Goal: Task Accomplishment & Management: Use online tool/utility

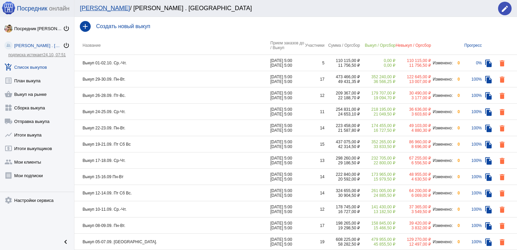
click at [201, 76] on td "Выкуп 29-30.09. Пн-Вт." at bounding box center [172, 79] width 196 height 16
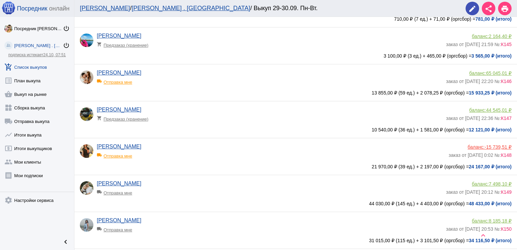
scroll to position [325, 0]
click at [226, 124] on div "[PERSON_NAME] shopping_cart Предзаказ (хранение)" at bounding box center [271, 115] width 349 height 18
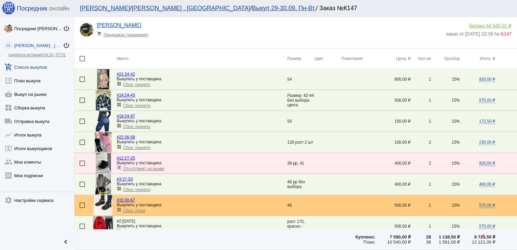
scroll to position [274, 0]
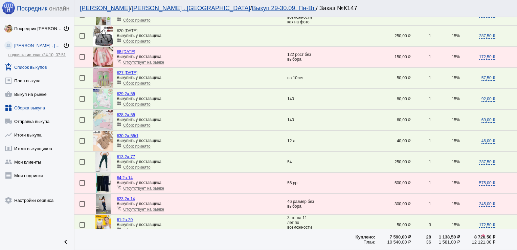
click at [34, 108] on link "widgets Сборка выкупа" at bounding box center [37, 107] width 74 height 14
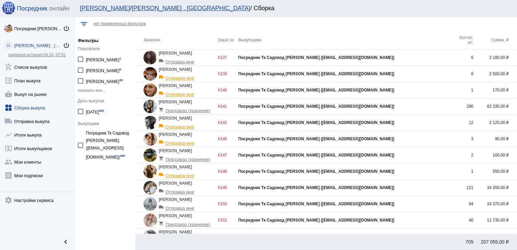
click at [418, 156] on div "Посредник Тк Садовод [PERSON_NAME] ([EMAIL_ADDRESS][DOMAIN_NAME])" at bounding box center [345, 155] width 215 height 5
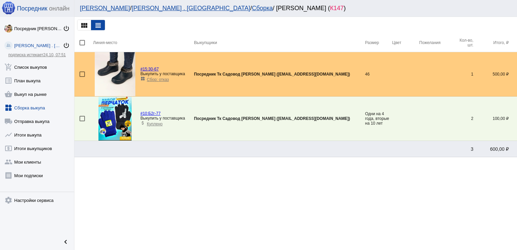
click at [82, 119] on div at bounding box center [82, 118] width 5 height 5
click at [82, 121] on input "checkbox" at bounding box center [82, 121] width 0 height 0
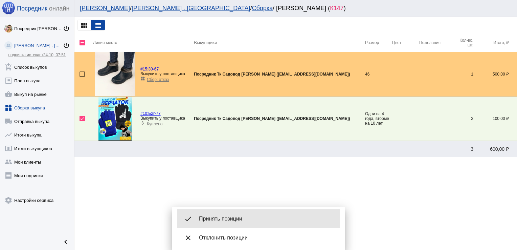
click at [221, 219] on span "Принять позиции" at bounding box center [266, 218] width 135 height 7
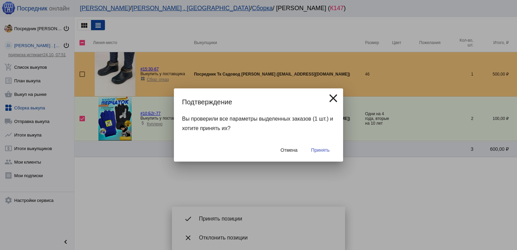
click at [324, 148] on span "Принять" at bounding box center [320, 149] width 19 height 5
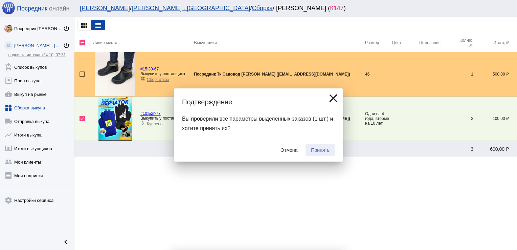
checkbox input "false"
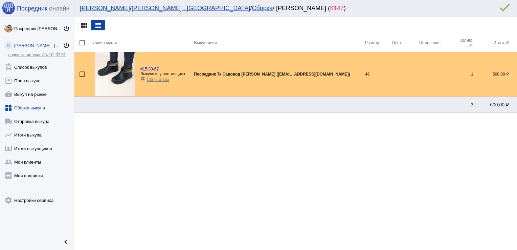
click at [37, 107] on link "widgets Сборка выкупа" at bounding box center [37, 107] width 74 height 14
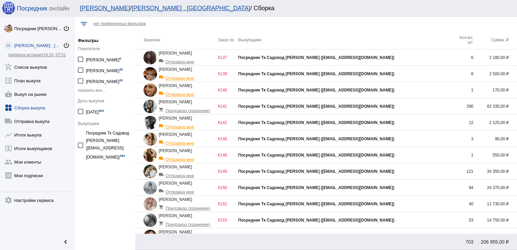
click at [411, 216] on td "Посредник Тк Садовод [PERSON_NAME] ([EMAIL_ADDRESS][DOMAIN_NAME])" at bounding box center [345, 220] width 215 height 16
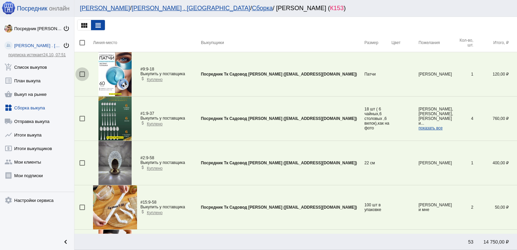
click at [81, 76] on div at bounding box center [82, 73] width 5 height 5
click at [82, 77] on input "checkbox" at bounding box center [82, 77] width 0 height 0
checkbox input "true"
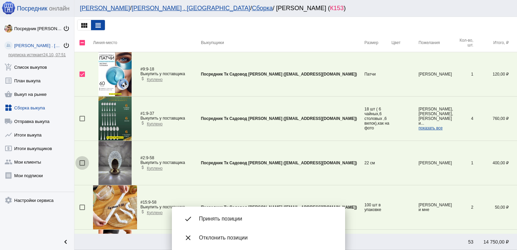
click at [81, 161] on div at bounding box center [82, 162] width 5 height 5
click at [82, 166] on input "checkbox" at bounding box center [82, 166] width 0 height 0
checkbox input "true"
click at [84, 205] on div at bounding box center [82, 206] width 5 height 5
click at [82, 210] on input "checkbox" at bounding box center [82, 210] width 0 height 0
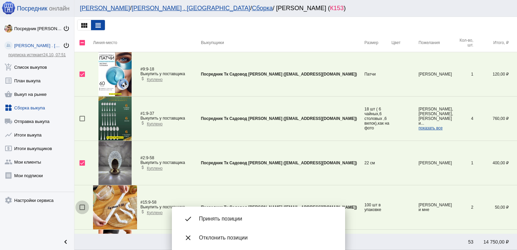
checkbox input "true"
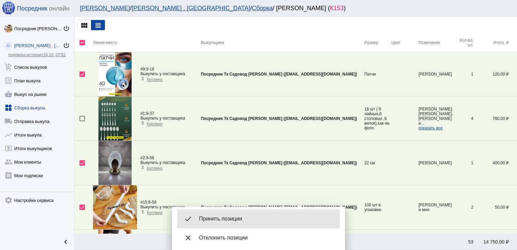
click at [238, 217] on span "Принять позиции" at bounding box center [266, 218] width 135 height 7
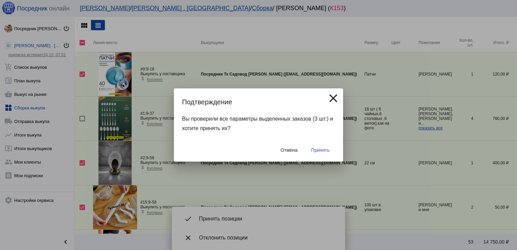
click at [329, 148] on span "Принять" at bounding box center [320, 149] width 19 height 5
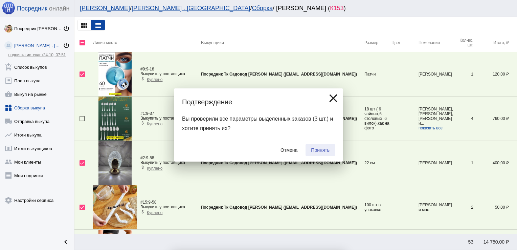
checkbox input "false"
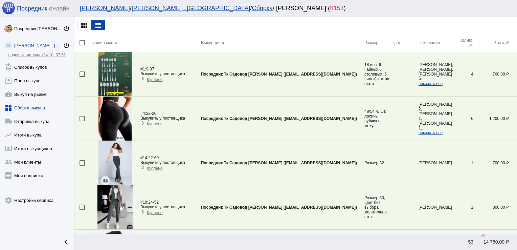
scroll to position [245, 0]
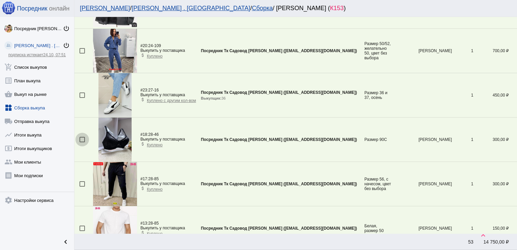
click at [83, 138] on div at bounding box center [82, 139] width 5 height 5
click at [82, 142] on input "checkbox" at bounding box center [82, 142] width 0 height 0
checkbox input "true"
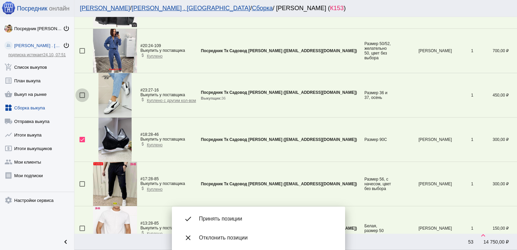
click at [84, 94] on div at bounding box center [82, 94] width 5 height 5
click at [82, 98] on input "checkbox" at bounding box center [82, 98] width 0 height 0
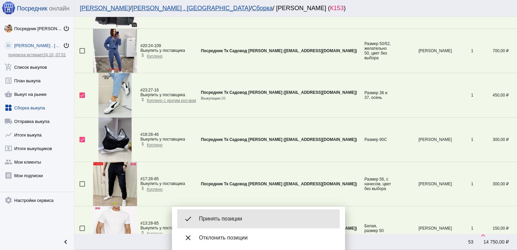
click at [219, 215] on div "done Принять позиции" at bounding box center [258, 218] width 162 height 19
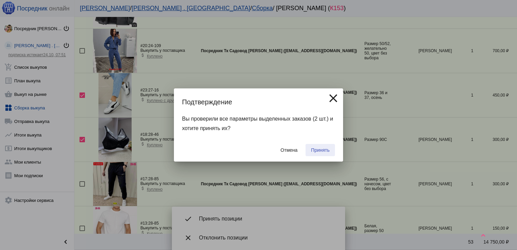
click at [313, 154] on button "Принять" at bounding box center [320, 150] width 29 height 12
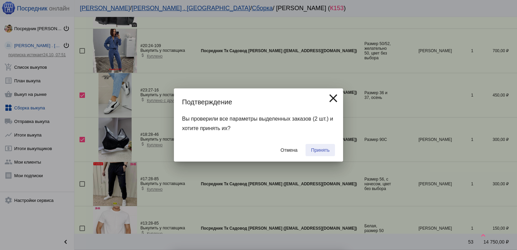
checkbox input "false"
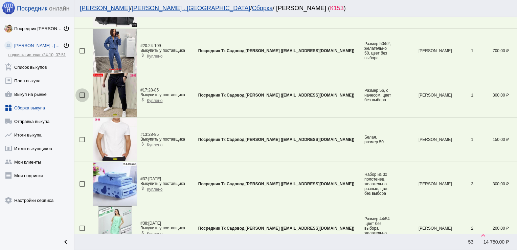
click at [82, 95] on div at bounding box center [82, 94] width 5 height 5
click at [82, 98] on input "checkbox" at bounding box center [82, 98] width 0 height 0
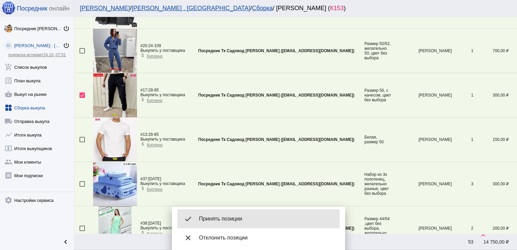
click at [213, 217] on span "Принять позиции" at bounding box center [266, 218] width 135 height 7
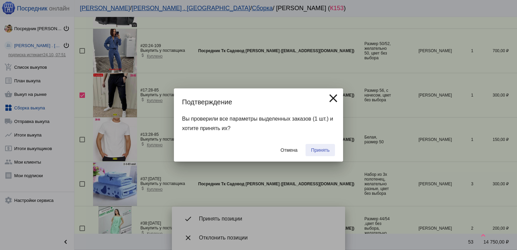
click at [324, 146] on button "Принять" at bounding box center [320, 150] width 29 height 12
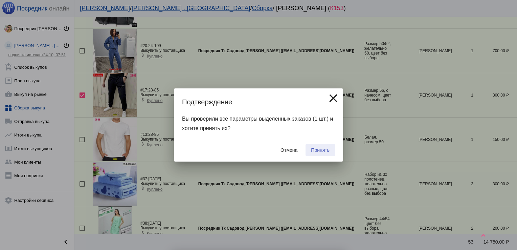
checkbox input "false"
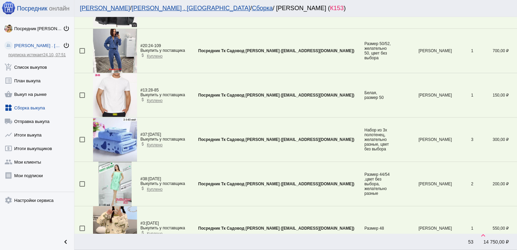
scroll to position [1131, 0]
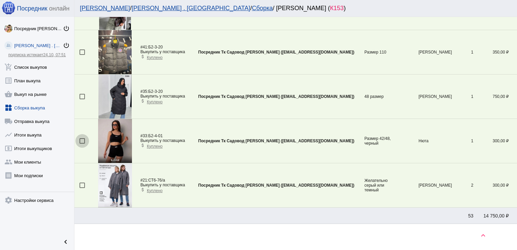
click at [81, 139] on div at bounding box center [82, 140] width 5 height 5
click at [82, 144] on input "checkbox" at bounding box center [82, 144] width 0 height 0
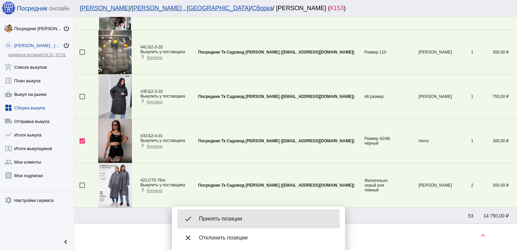
click at [222, 218] on span "Принять позиции" at bounding box center [266, 218] width 135 height 7
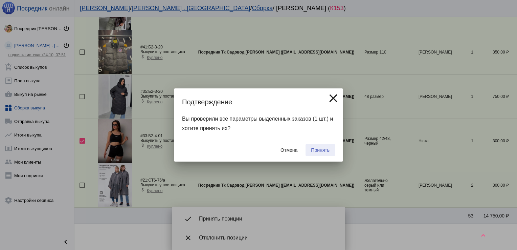
click at [315, 153] on button "Принять" at bounding box center [320, 150] width 29 height 12
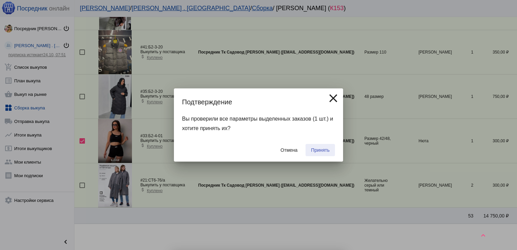
checkbox input "false"
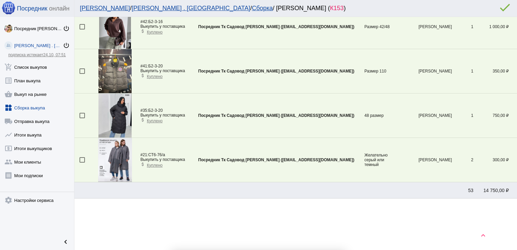
scroll to position [1109, 0]
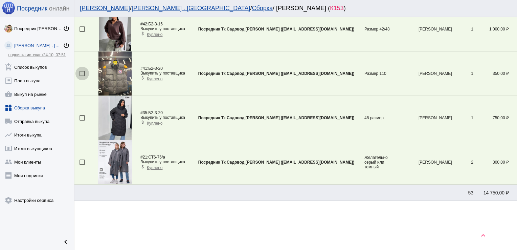
click at [82, 71] on div at bounding box center [82, 73] width 5 height 5
click at [82, 76] on input "checkbox" at bounding box center [82, 76] width 0 height 0
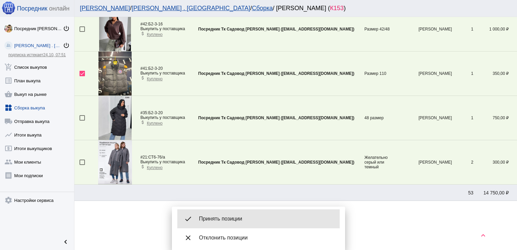
click at [218, 212] on div "done Принять позиции" at bounding box center [258, 218] width 162 height 19
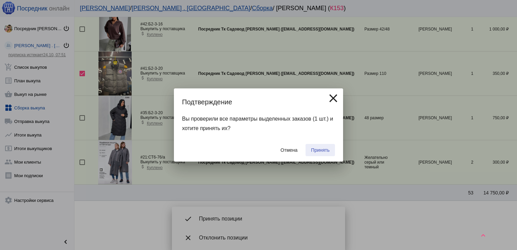
click at [316, 150] on span "Принять" at bounding box center [320, 149] width 19 height 5
checkbox input "false"
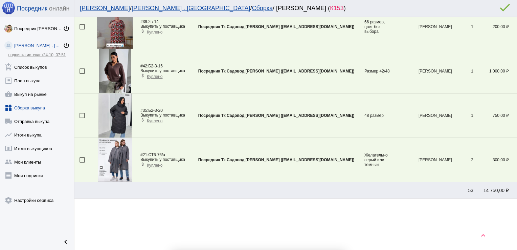
scroll to position [1065, 0]
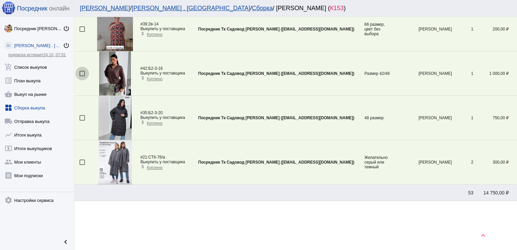
click at [84, 71] on div at bounding box center [82, 73] width 5 height 5
click at [82, 76] on input "checkbox" at bounding box center [82, 76] width 0 height 0
click at [244, 209] on mat-bottom-sheet-container "done Принять позиции close Отклонить позиции" at bounding box center [258, 227] width 173 height 43
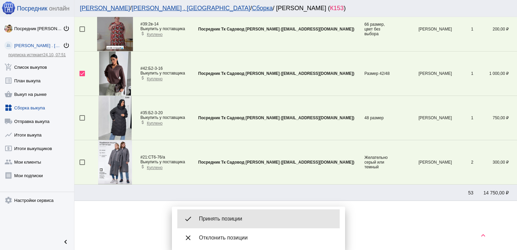
click at [242, 212] on div "done Принять позиции" at bounding box center [258, 218] width 162 height 19
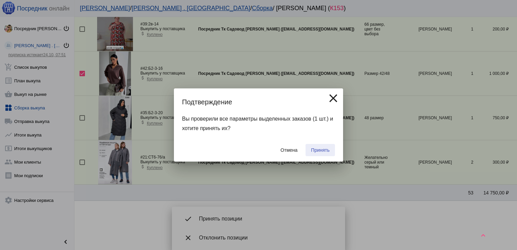
click at [314, 150] on span "Принять" at bounding box center [320, 149] width 19 height 5
checkbox input "false"
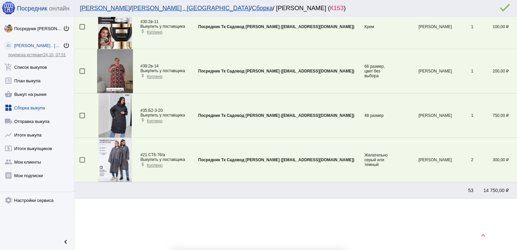
scroll to position [1021, 0]
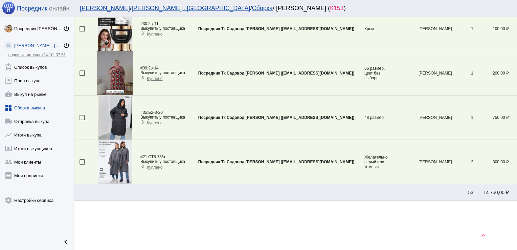
click at [81, 117] on div at bounding box center [82, 117] width 5 height 5
click at [82, 120] on input "checkbox" at bounding box center [82, 120] width 0 height 0
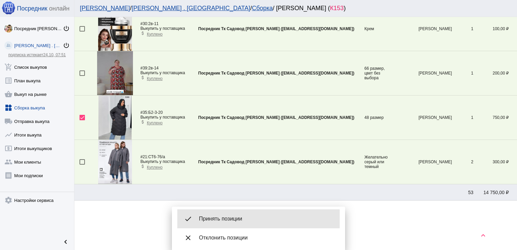
click at [243, 219] on span "Принять позиции" at bounding box center [266, 218] width 135 height 7
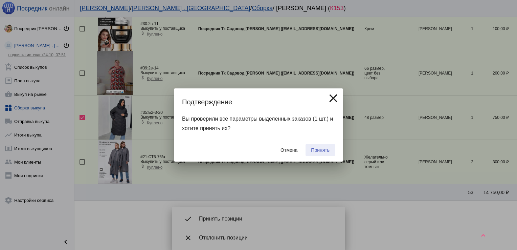
click at [318, 147] on button "Принять" at bounding box center [320, 150] width 29 height 12
checkbox input "false"
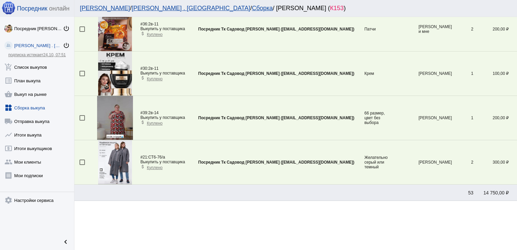
scroll to position [0, 0]
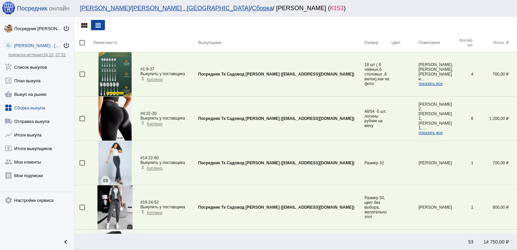
click at [83, 118] on div at bounding box center [82, 118] width 5 height 5
click at [82, 121] on input "checkbox" at bounding box center [82, 121] width 0 height 0
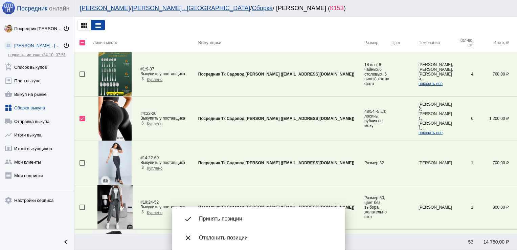
click at [222, 215] on span "Принять позиции" at bounding box center [266, 218] width 135 height 7
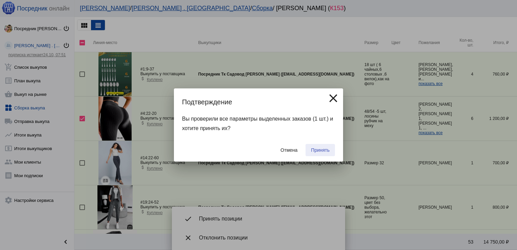
click at [324, 146] on button "Принять" at bounding box center [320, 150] width 29 height 12
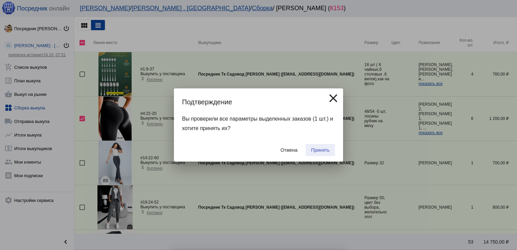
checkbox input "false"
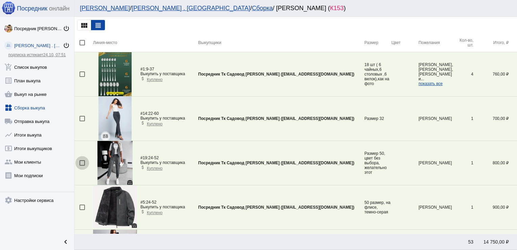
click at [81, 164] on div at bounding box center [82, 162] width 5 height 5
click at [82, 166] on input "checkbox" at bounding box center [82, 166] width 0 height 0
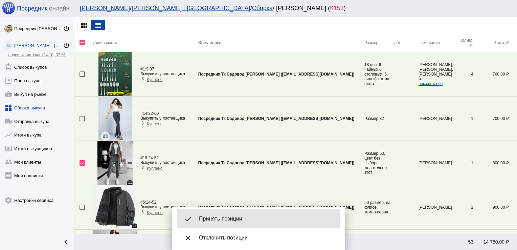
click at [238, 215] on div "done Принять позиции" at bounding box center [258, 218] width 162 height 19
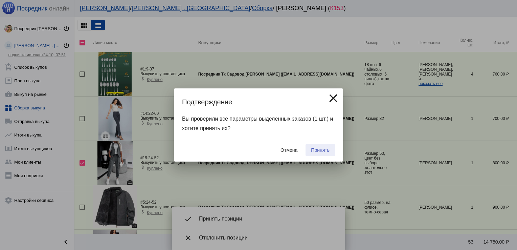
click at [321, 148] on span "Принять" at bounding box center [320, 149] width 19 height 5
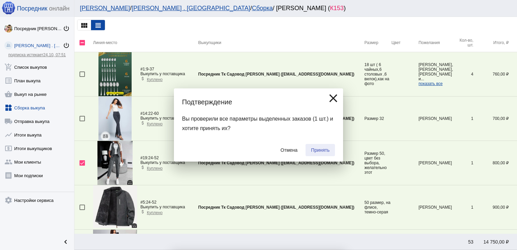
checkbox input "false"
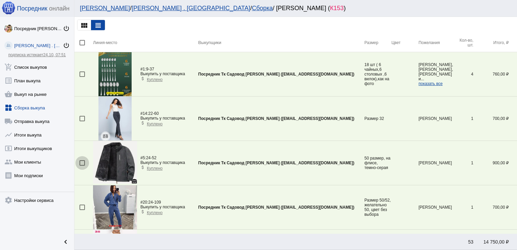
click at [83, 160] on div at bounding box center [82, 162] width 5 height 5
click at [82, 166] on input "checkbox" at bounding box center [82, 166] width 0 height 0
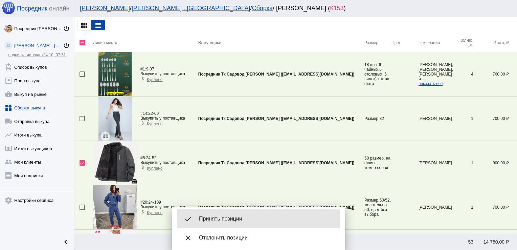
click at [238, 213] on div "done Принять позиции" at bounding box center [258, 218] width 162 height 19
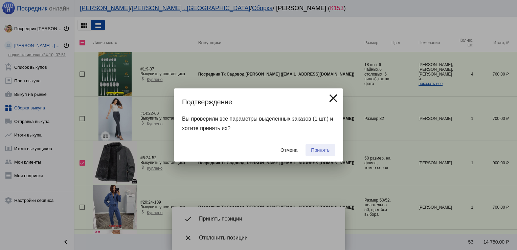
click at [320, 151] on span "Принять" at bounding box center [320, 149] width 19 height 5
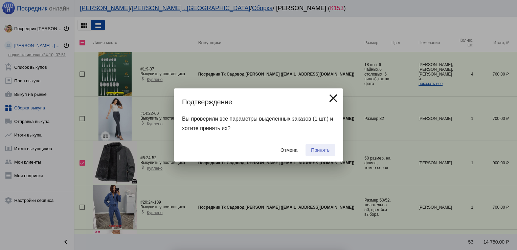
checkbox input "false"
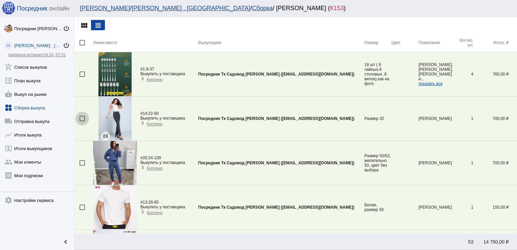
click at [84, 116] on div at bounding box center [82, 118] width 5 height 5
click at [82, 121] on input "checkbox" at bounding box center [82, 121] width 0 height 0
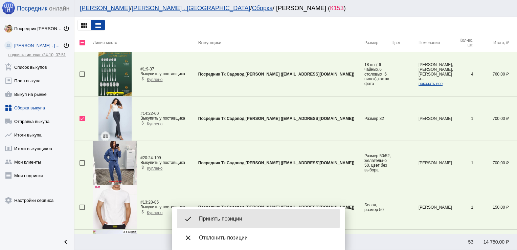
click at [237, 218] on span "Принять позиции" at bounding box center [266, 218] width 135 height 7
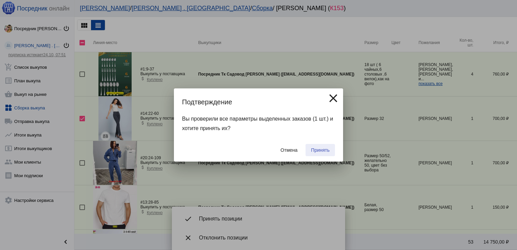
click at [322, 152] on span "Принять" at bounding box center [320, 149] width 19 height 5
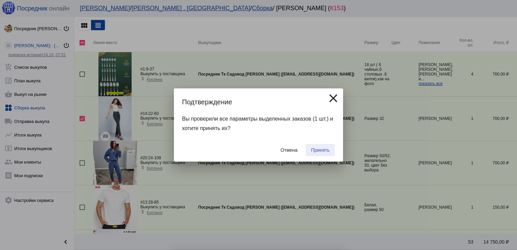
checkbox input "false"
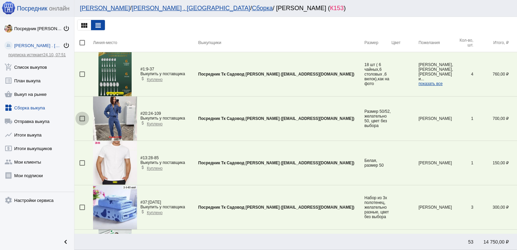
click at [81, 118] on div at bounding box center [82, 118] width 5 height 5
click at [82, 121] on input "checkbox" at bounding box center [82, 121] width 0 height 0
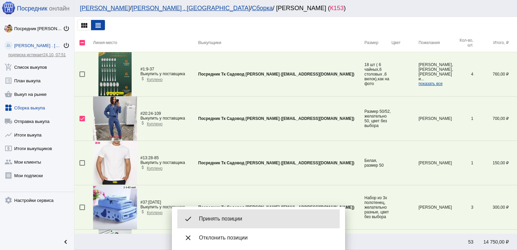
click at [246, 222] on div "done Принять позиции" at bounding box center [258, 218] width 162 height 19
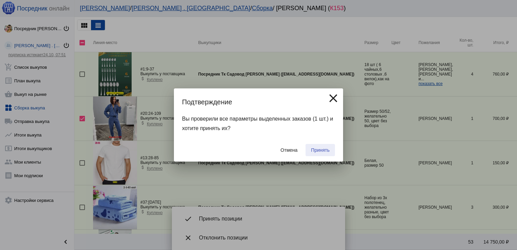
click at [327, 148] on span "Принять" at bounding box center [320, 149] width 19 height 5
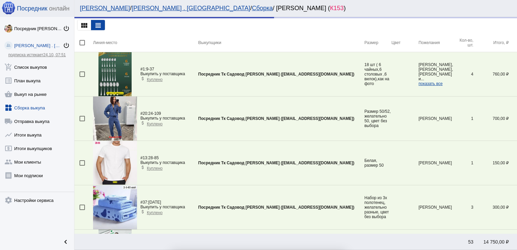
checkbox input "false"
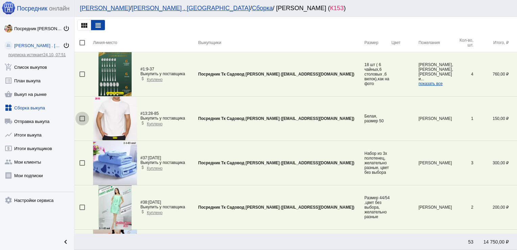
click at [82, 118] on div at bounding box center [82, 118] width 5 height 5
click at [82, 121] on input "checkbox" at bounding box center [82, 121] width 0 height 0
checkbox input "true"
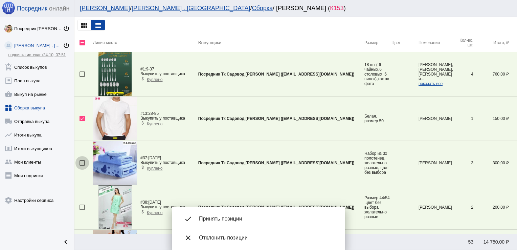
click at [83, 163] on div at bounding box center [82, 162] width 5 height 5
click at [82, 166] on input "checkbox" at bounding box center [82, 166] width 0 height 0
checkbox input "true"
click at [83, 206] on div at bounding box center [82, 206] width 5 height 5
click at [82, 210] on input "checkbox" at bounding box center [82, 210] width 0 height 0
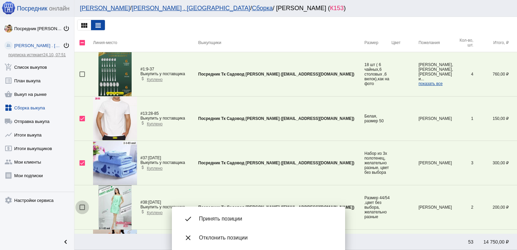
checkbox input "true"
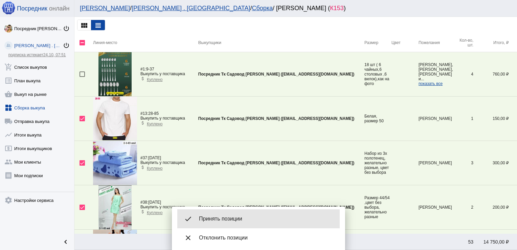
click at [223, 217] on span "Принять позиции" at bounding box center [266, 218] width 135 height 7
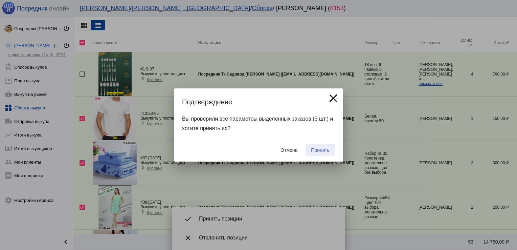
click at [317, 152] on span "Принять" at bounding box center [320, 149] width 19 height 5
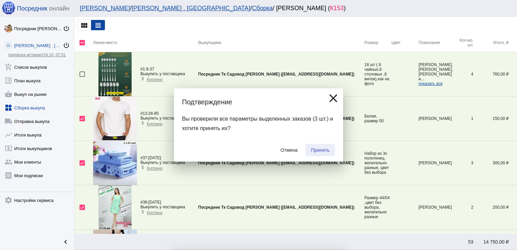
checkbox input "false"
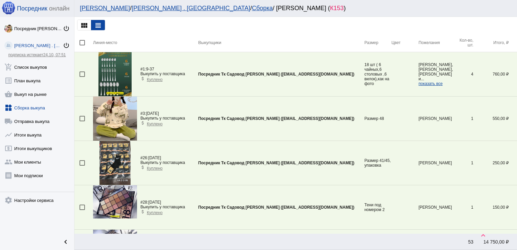
scroll to position [334, 0]
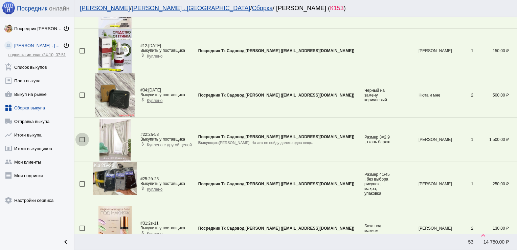
click at [80, 141] on div at bounding box center [82, 139] width 5 height 5
click at [82, 142] on input "checkbox" at bounding box center [82, 142] width 0 height 0
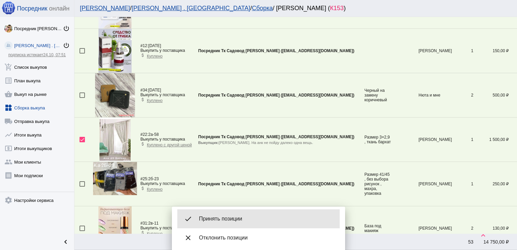
click at [233, 216] on span "Принять позиции" at bounding box center [266, 218] width 135 height 7
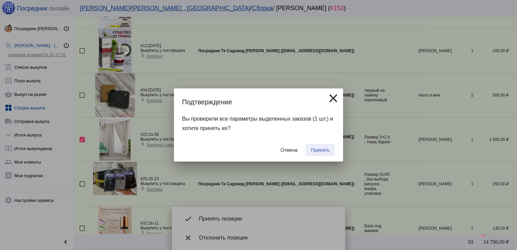
click at [329, 153] on button "Принять" at bounding box center [320, 150] width 29 height 12
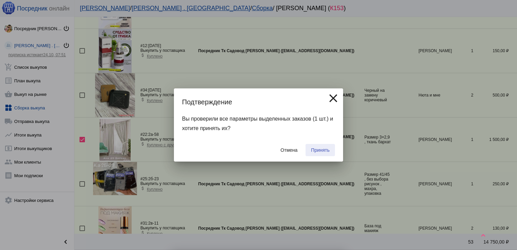
checkbox input "false"
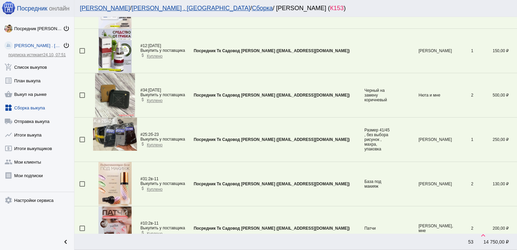
scroll to position [578, 0]
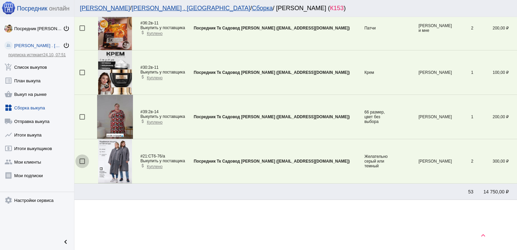
click at [84, 159] on div at bounding box center [82, 160] width 5 height 5
click at [82, 164] on input "checkbox" at bounding box center [82, 164] width 0 height 0
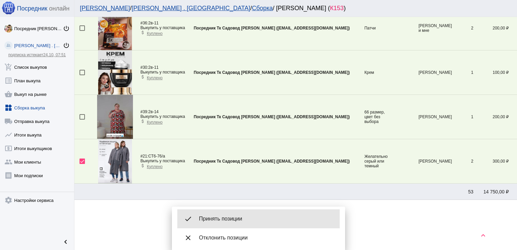
click at [217, 213] on div "done Принять позиции" at bounding box center [258, 218] width 162 height 19
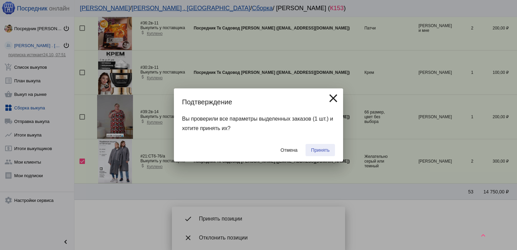
click at [319, 151] on span "Принять" at bounding box center [320, 149] width 19 height 5
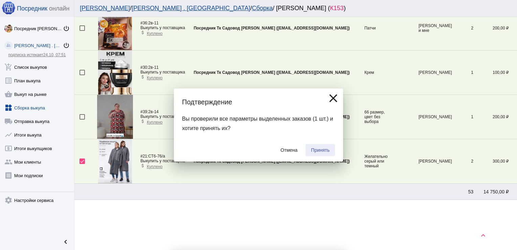
checkbox input "false"
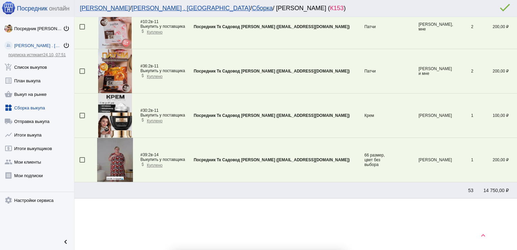
scroll to position [533, 0]
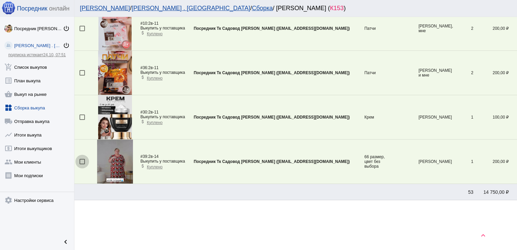
click at [82, 159] on div at bounding box center [82, 161] width 5 height 5
click at [82, 164] on input "checkbox" at bounding box center [82, 164] width 0 height 0
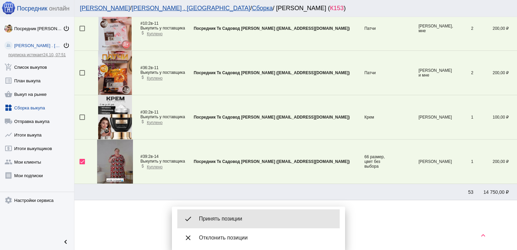
click at [231, 216] on span "Принять позиции" at bounding box center [266, 218] width 135 height 7
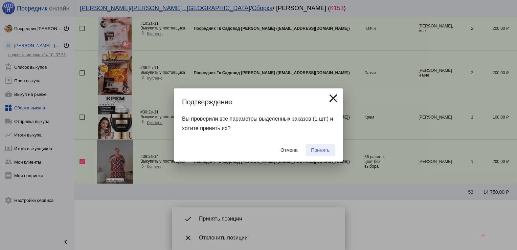
click at [320, 149] on span "Принять" at bounding box center [320, 149] width 19 height 5
checkbox input "false"
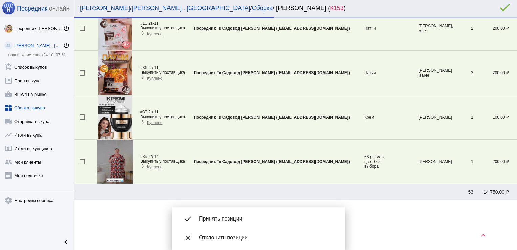
scroll to position [489, 0]
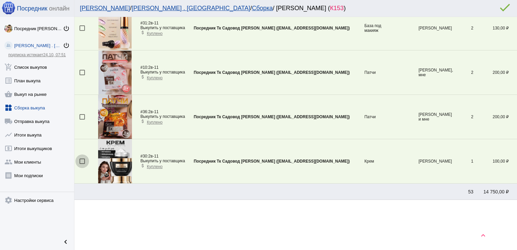
click at [80, 159] on div at bounding box center [82, 160] width 5 height 5
click at [82, 164] on input "checkbox" at bounding box center [82, 164] width 0 height 0
checkbox input "true"
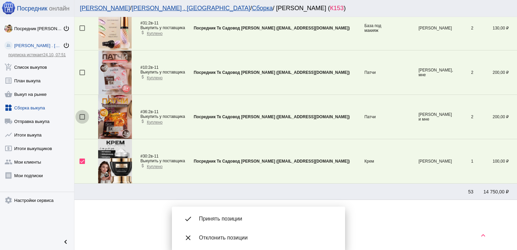
click at [81, 115] on div at bounding box center [82, 116] width 5 height 5
click at [82, 119] on input "checkbox" at bounding box center [82, 119] width 0 height 0
checkbox input "true"
click at [84, 71] on div at bounding box center [82, 72] width 5 height 5
click at [82, 75] on input "checkbox" at bounding box center [82, 75] width 0 height 0
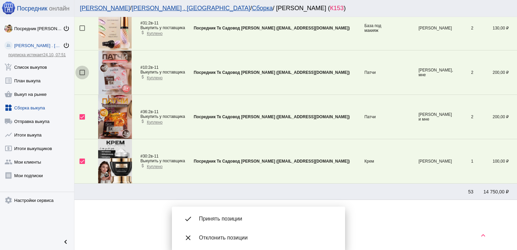
checkbox input "true"
click at [83, 26] on div at bounding box center [82, 27] width 5 height 5
click at [82, 31] on input "checkbox" at bounding box center [82, 31] width 0 height 0
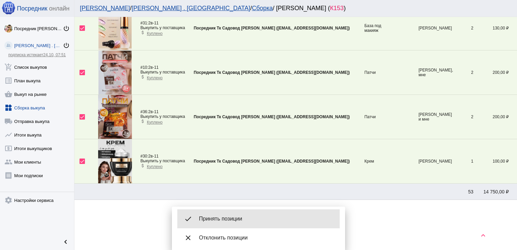
click at [220, 216] on span "Принять позиции" at bounding box center [266, 218] width 135 height 7
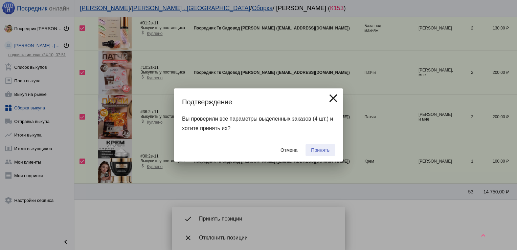
click at [318, 147] on span "Принять" at bounding box center [320, 149] width 19 height 5
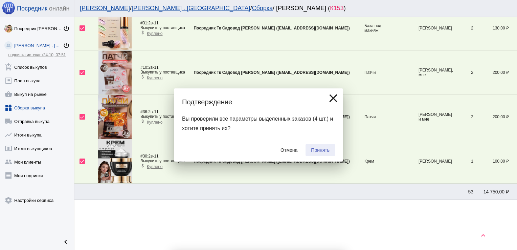
checkbox input "false"
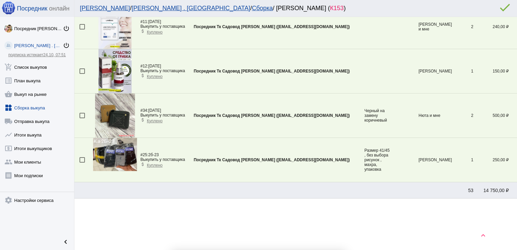
scroll to position [312, 0]
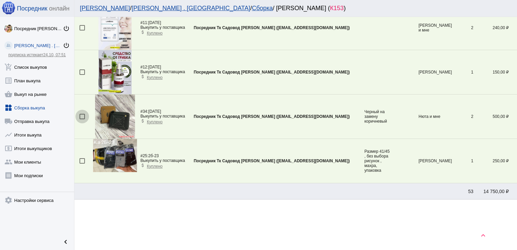
click at [82, 116] on div at bounding box center [82, 116] width 5 height 5
click at [82, 119] on input "checkbox" at bounding box center [82, 119] width 0 height 0
click at [222, 215] on div "done Принять позиции" at bounding box center [258, 218] width 162 height 19
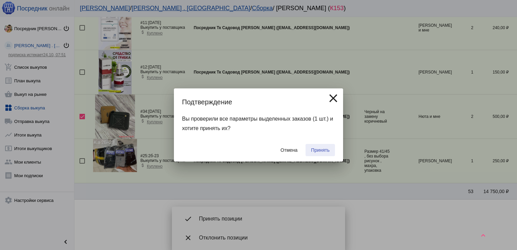
click at [323, 148] on span "Принять" at bounding box center [320, 149] width 19 height 5
checkbox input "false"
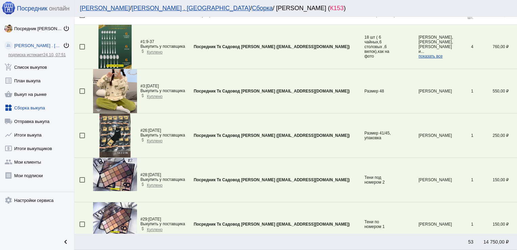
scroll to position [0, 0]
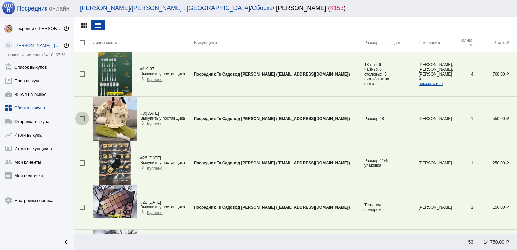
click at [83, 117] on div at bounding box center [82, 118] width 5 height 5
click at [82, 121] on input "checkbox" at bounding box center [82, 121] width 0 height 0
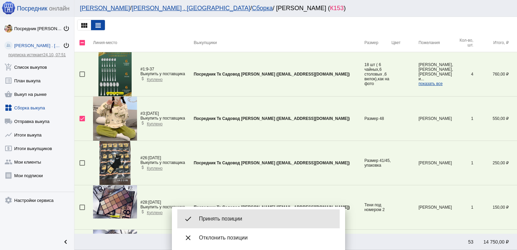
click at [223, 221] on span "Принять позиции" at bounding box center [266, 218] width 135 height 7
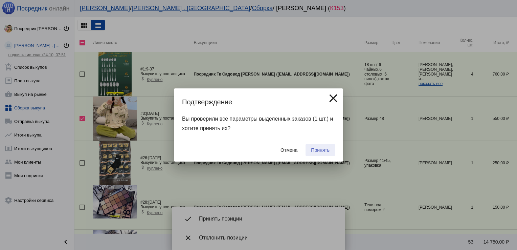
click at [319, 154] on button "Принять" at bounding box center [320, 150] width 29 height 12
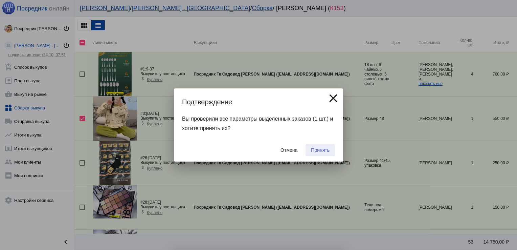
checkbox input "false"
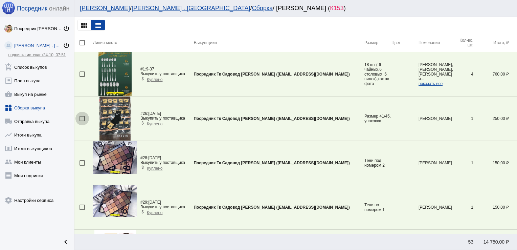
click at [83, 117] on div at bounding box center [82, 118] width 5 height 5
click at [82, 121] on input "checkbox" at bounding box center [82, 121] width 0 height 0
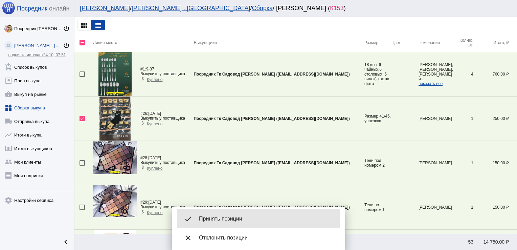
click at [232, 223] on div "done Принять позиции" at bounding box center [258, 218] width 162 height 19
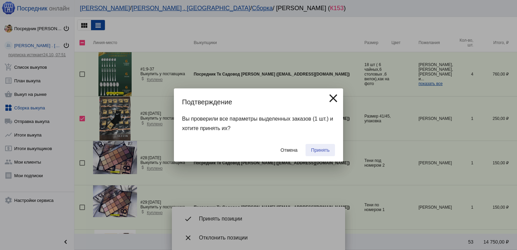
click at [322, 150] on span "Принять" at bounding box center [320, 149] width 19 height 5
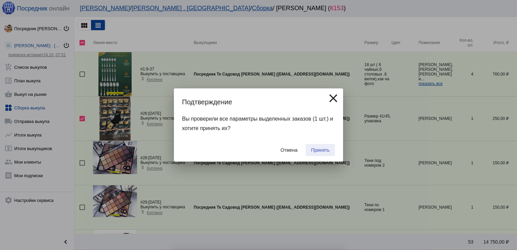
checkbox input "false"
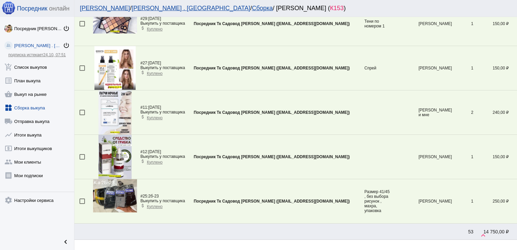
scroll to position [144, 0]
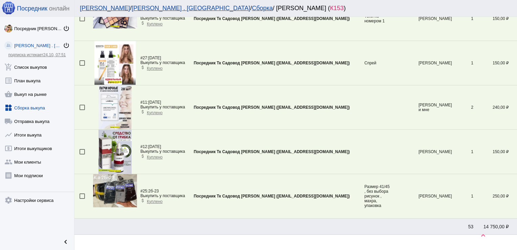
click at [30, 105] on link "widgets Сборка выкупа" at bounding box center [37, 107] width 74 height 14
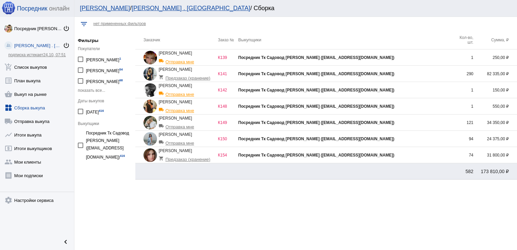
click at [452, 154] on div "Посредник Тк Садовод [PERSON_NAME] ([EMAIL_ADDRESS][DOMAIN_NAME])" at bounding box center [345, 155] width 215 height 5
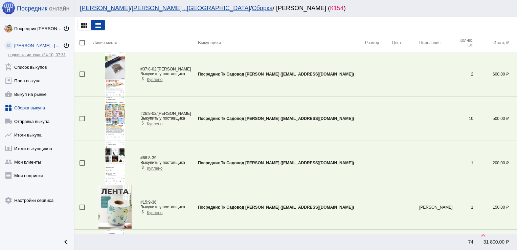
scroll to position [1529, 0]
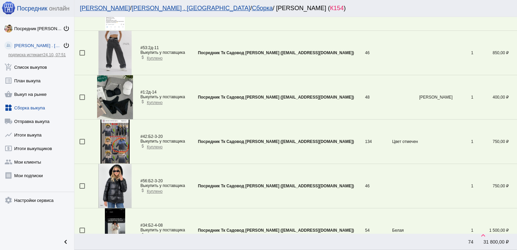
click at [85, 139] on mat-checkbox at bounding box center [87, 141] width 14 height 5
click at [83, 139] on div at bounding box center [82, 141] width 5 height 5
click at [82, 144] on input "checkbox" at bounding box center [82, 144] width 0 height 0
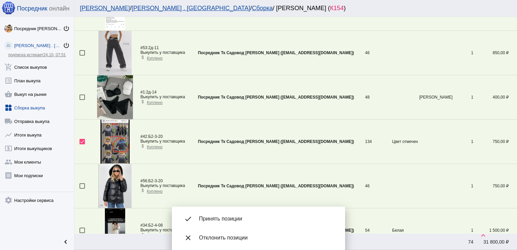
click at [232, 220] on span "Принять позиции" at bounding box center [266, 218] width 135 height 7
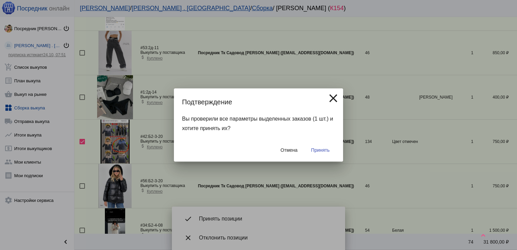
click at [323, 154] on button "Принять" at bounding box center [320, 150] width 29 height 12
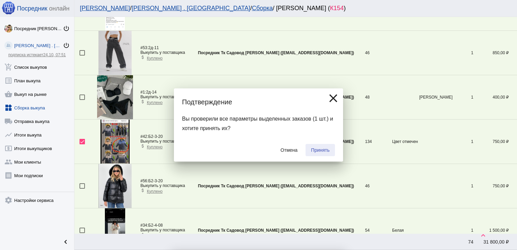
checkbox input "false"
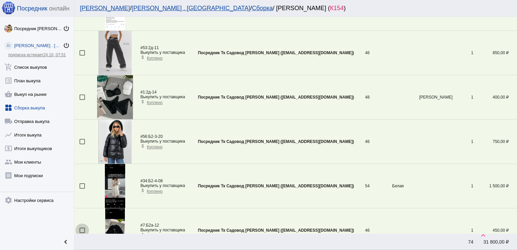
click at [82, 227] on div at bounding box center [82, 229] width 5 height 5
click at [82, 233] on input "checkbox" at bounding box center [82, 233] width 0 height 0
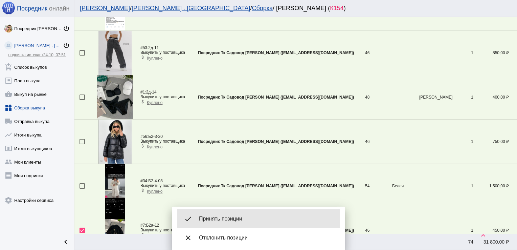
click at [235, 215] on div "done Принять позиции" at bounding box center [258, 218] width 162 height 19
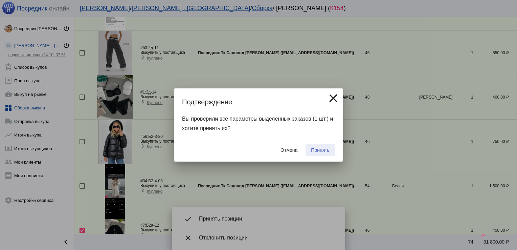
click at [323, 152] on span "Принять" at bounding box center [320, 149] width 19 height 5
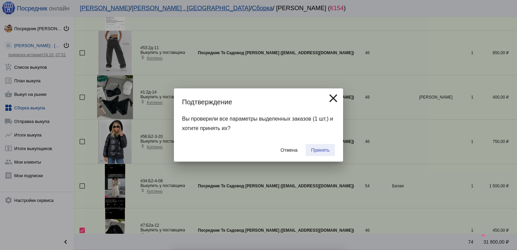
checkbox input "false"
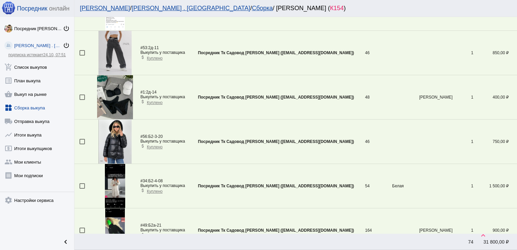
scroll to position [1839, 0]
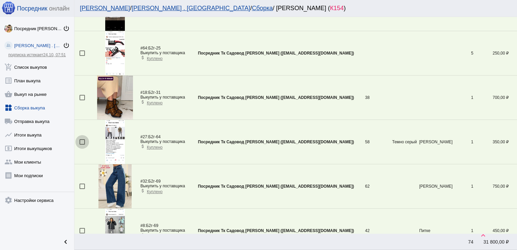
click at [82, 139] on div at bounding box center [82, 141] width 5 height 5
click at [82, 145] on input "checkbox" at bounding box center [82, 145] width 0 height 0
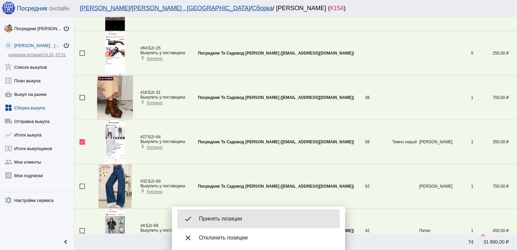
click at [221, 218] on span "Принять позиции" at bounding box center [266, 218] width 135 height 7
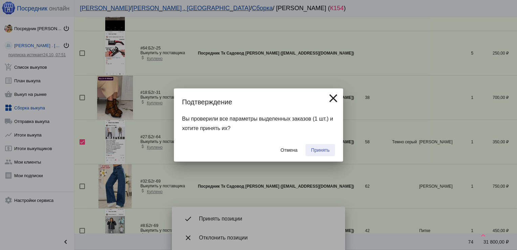
click at [319, 148] on span "Принять" at bounding box center [320, 149] width 19 height 5
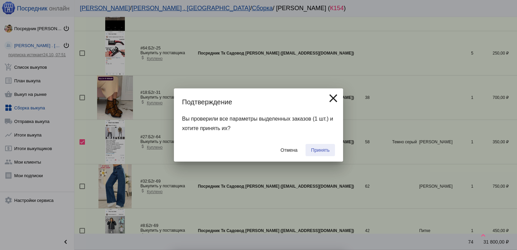
checkbox input "false"
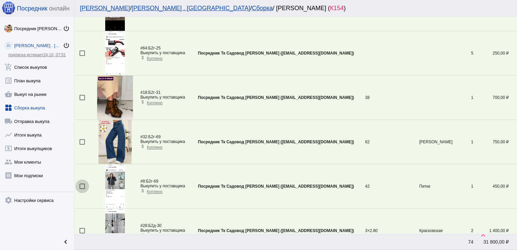
click at [80, 183] on div at bounding box center [82, 185] width 5 height 5
click at [82, 189] on input "checkbox" at bounding box center [82, 189] width 0 height 0
checkbox input "true"
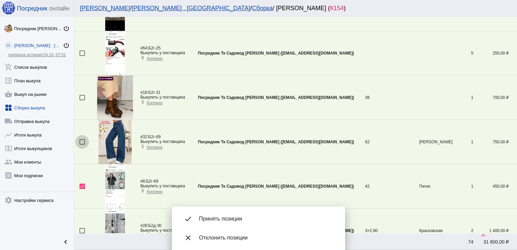
click at [82, 139] on div at bounding box center [82, 141] width 5 height 5
click at [82, 145] on input "checkbox" at bounding box center [82, 145] width 0 height 0
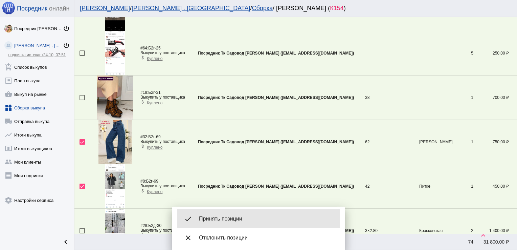
click at [222, 217] on span "Принять позиции" at bounding box center [266, 218] width 135 height 7
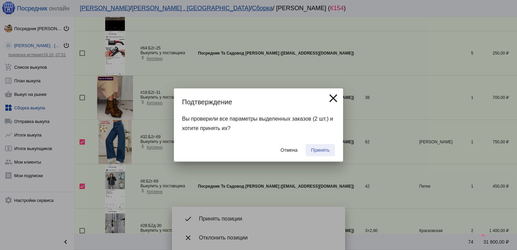
click at [316, 151] on span "Принять" at bounding box center [320, 149] width 19 height 5
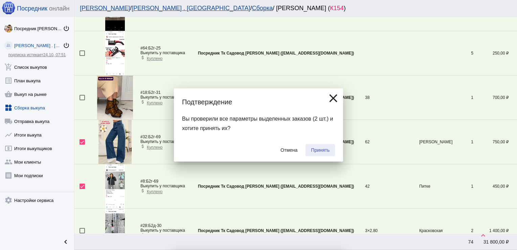
checkbox input "false"
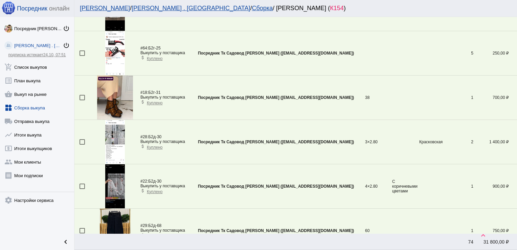
scroll to position [776, 0]
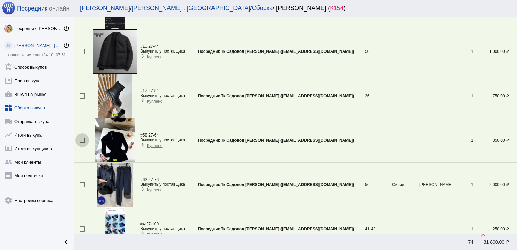
click at [83, 138] on div at bounding box center [82, 139] width 5 height 5
click at [82, 143] on input "checkbox" at bounding box center [82, 143] width 0 height 0
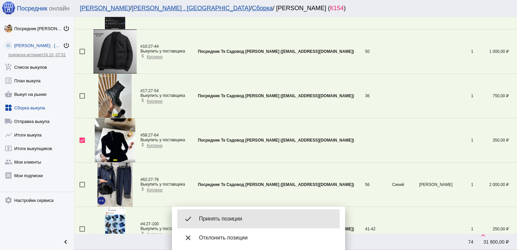
click at [234, 213] on div "done Принять позиции" at bounding box center [258, 218] width 162 height 19
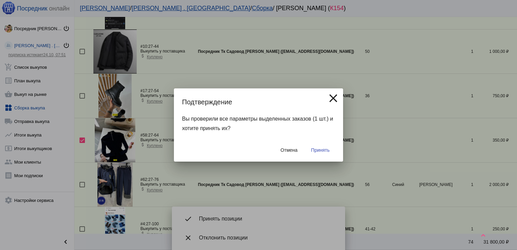
click at [319, 151] on span "Принять" at bounding box center [320, 149] width 19 height 5
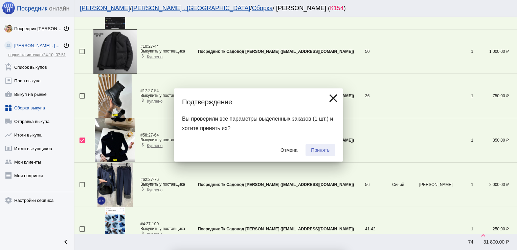
checkbox input "false"
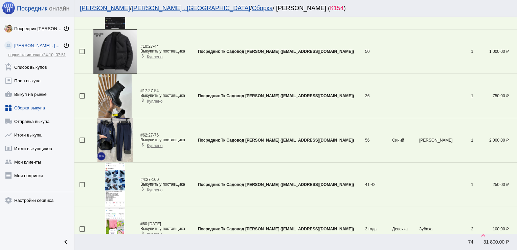
scroll to position [334, 0]
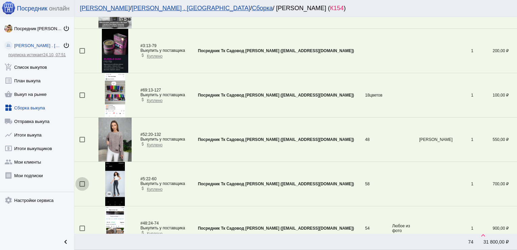
click at [81, 182] on div at bounding box center [82, 183] width 5 height 5
click at [82, 187] on input "checkbox" at bounding box center [82, 187] width 0 height 0
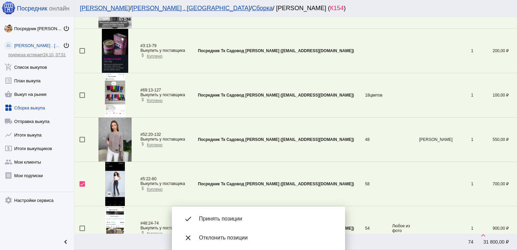
click at [224, 214] on div "done Принять позиции" at bounding box center [258, 218] width 162 height 19
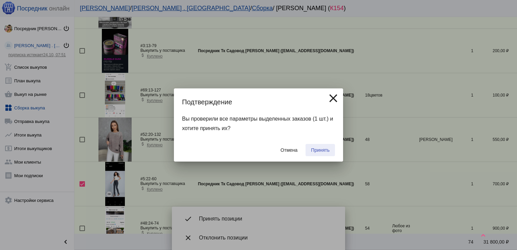
click at [324, 147] on span "Принять" at bounding box center [320, 149] width 19 height 5
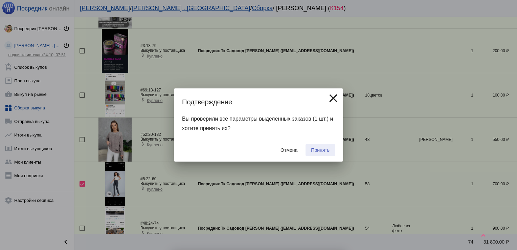
checkbox input "false"
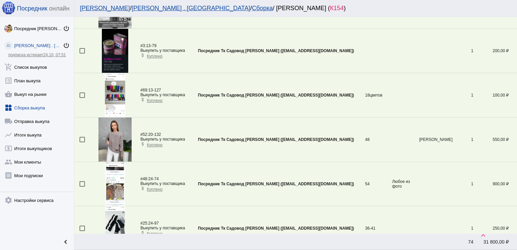
scroll to position [1573, 0]
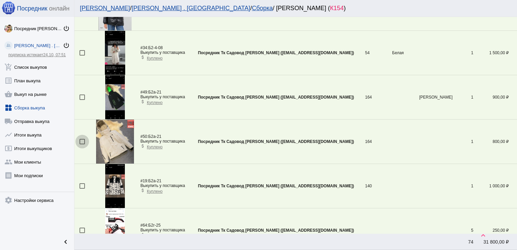
click at [83, 139] on div at bounding box center [82, 141] width 5 height 5
click at [82, 144] on input "checkbox" at bounding box center [82, 144] width 0 height 0
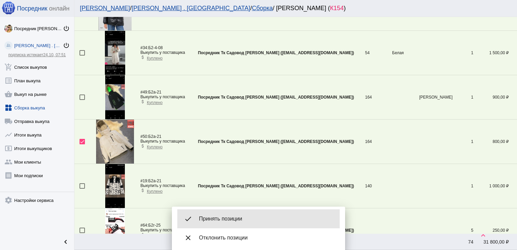
click at [225, 216] on span "Принять позиции" at bounding box center [266, 218] width 135 height 7
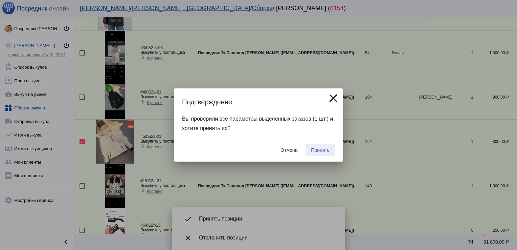
click at [322, 150] on span "Принять" at bounding box center [320, 149] width 19 height 5
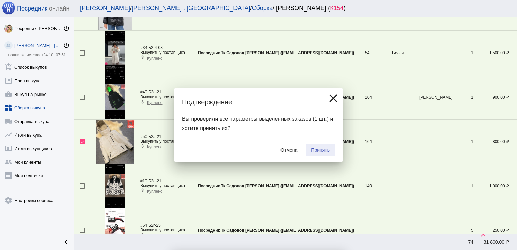
checkbox input "false"
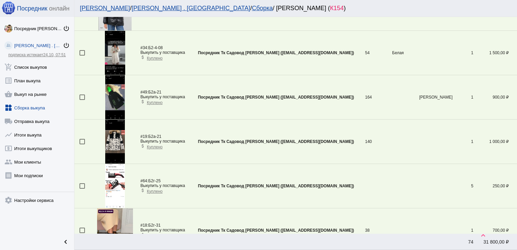
scroll to position [1086, 0]
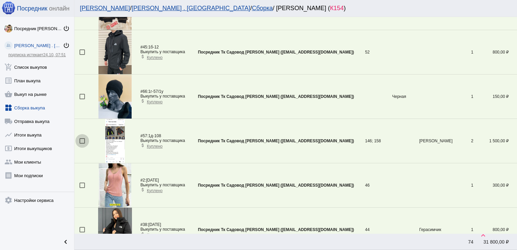
click at [81, 140] on div at bounding box center [82, 140] width 5 height 5
click at [82, 144] on input "checkbox" at bounding box center [82, 144] width 0 height 0
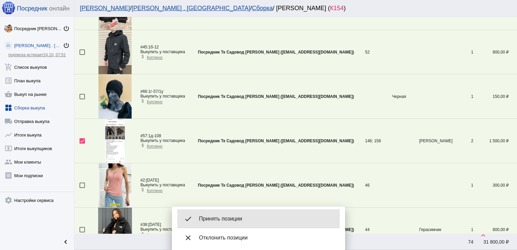
click at [248, 219] on span "Принять позиции" at bounding box center [266, 218] width 135 height 7
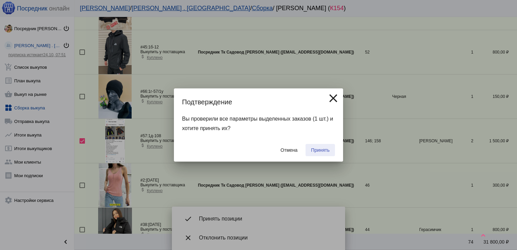
click at [324, 147] on button "Принять" at bounding box center [320, 150] width 29 height 12
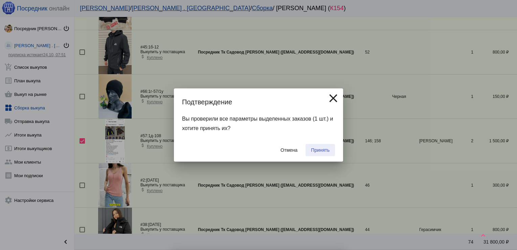
checkbox input "false"
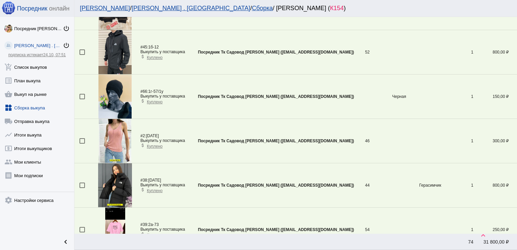
scroll to position [1485, 0]
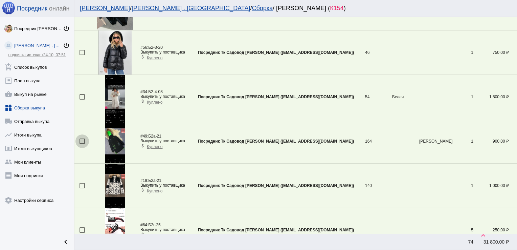
click at [81, 139] on div at bounding box center [82, 140] width 5 height 5
click at [82, 144] on input "checkbox" at bounding box center [82, 144] width 0 height 0
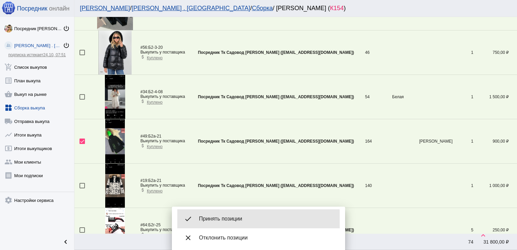
click at [226, 220] on span "Принять позиции" at bounding box center [266, 218] width 135 height 7
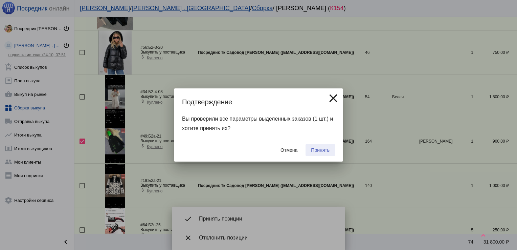
click at [319, 147] on button "Принять" at bounding box center [320, 150] width 29 height 12
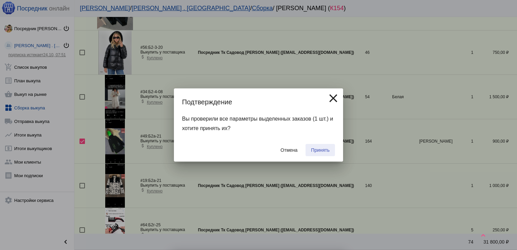
checkbox input "false"
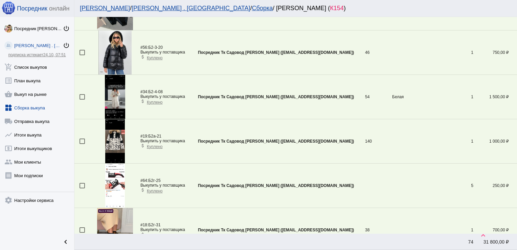
scroll to position [422, 0]
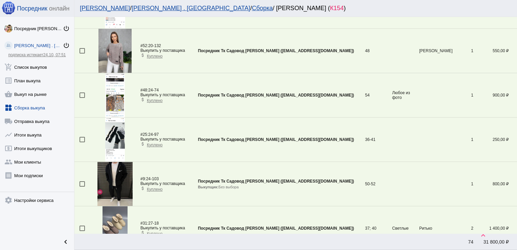
click at [83, 139] on div at bounding box center [82, 139] width 5 height 5
click at [82, 142] on input "checkbox" at bounding box center [82, 142] width 0 height 0
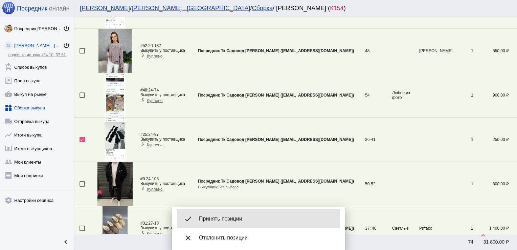
click at [224, 222] on span "Принять позиции" at bounding box center [266, 218] width 135 height 7
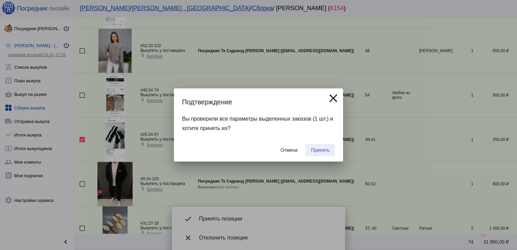
click at [320, 150] on span "Принять" at bounding box center [320, 149] width 19 height 5
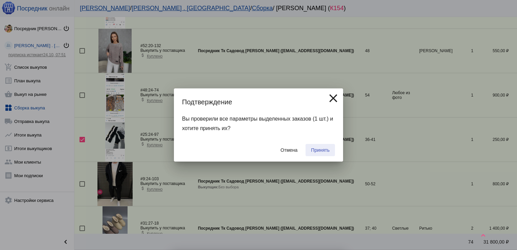
checkbox input "false"
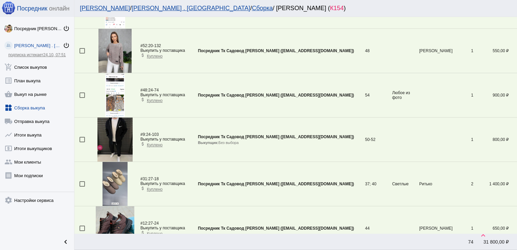
scroll to position [1751, 0]
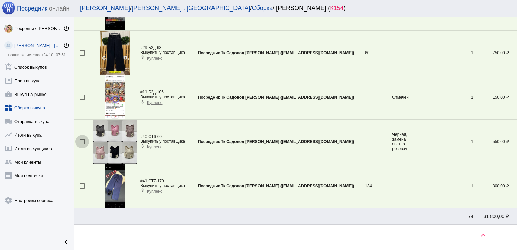
click at [80, 139] on div at bounding box center [82, 141] width 5 height 5
click at [82, 144] on input "checkbox" at bounding box center [82, 144] width 0 height 0
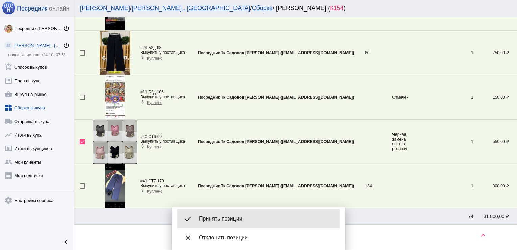
click at [222, 215] on span "Принять позиции" at bounding box center [266, 218] width 135 height 7
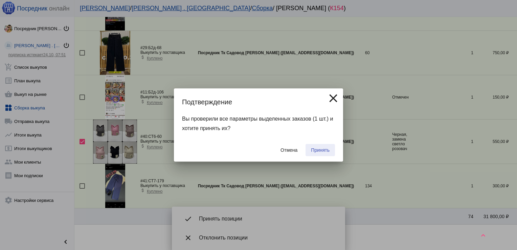
click at [321, 149] on span "Принять" at bounding box center [320, 149] width 19 height 5
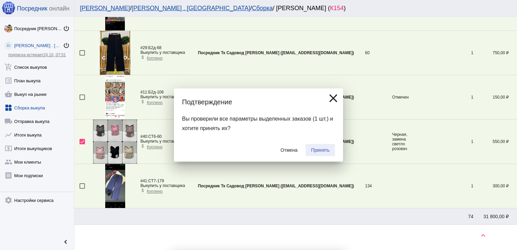
checkbox input "false"
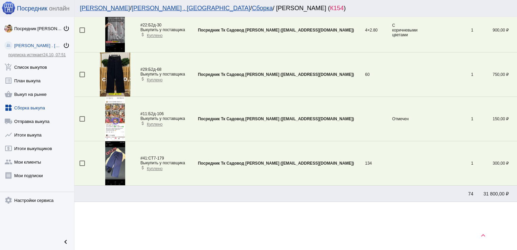
scroll to position [688, 0]
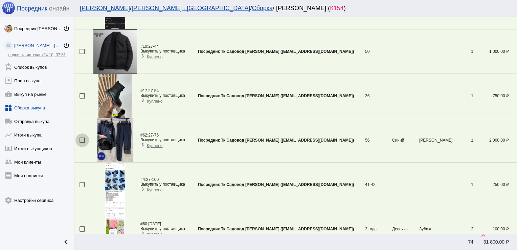
click at [83, 139] on div at bounding box center [82, 139] width 5 height 5
click at [82, 143] on input "checkbox" at bounding box center [82, 143] width 0 height 0
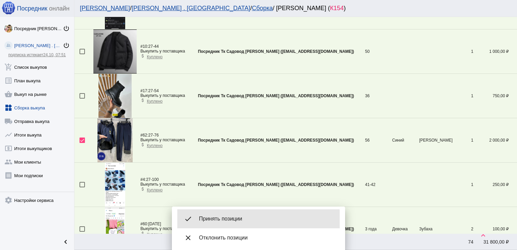
click at [230, 220] on span "Принять позиции" at bounding box center [266, 218] width 135 height 7
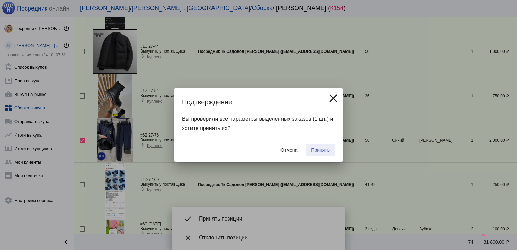
click at [325, 146] on button "Принять" at bounding box center [320, 150] width 29 height 12
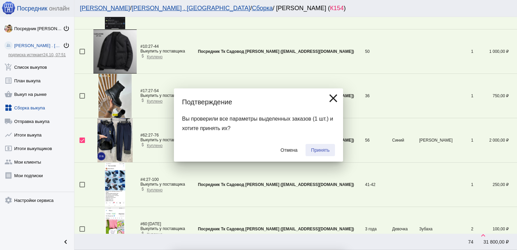
checkbox input "false"
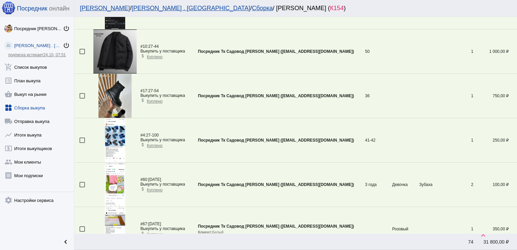
scroll to position [334, 0]
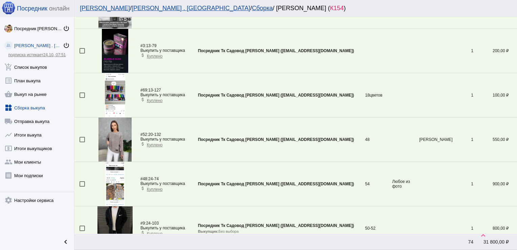
click at [82, 137] on div at bounding box center [82, 139] width 5 height 5
click at [82, 142] on input "checkbox" at bounding box center [82, 142] width 0 height 0
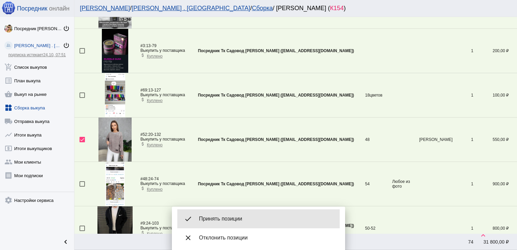
click at [237, 211] on div "done Принять позиции" at bounding box center [258, 218] width 162 height 19
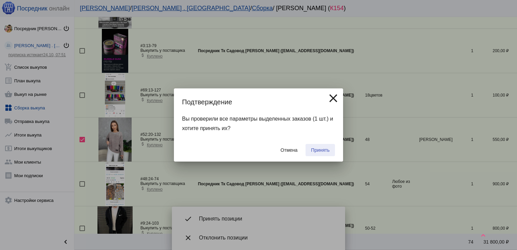
click at [327, 147] on span "Принять" at bounding box center [320, 149] width 19 height 5
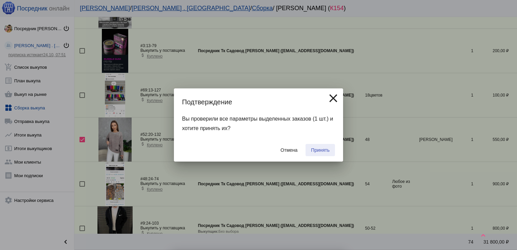
checkbox input "false"
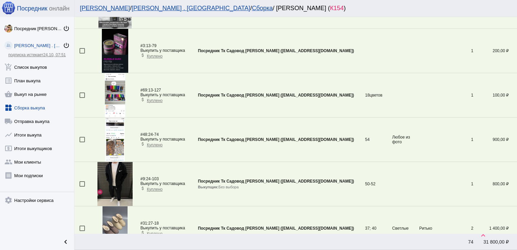
click at [82, 137] on div at bounding box center [82, 139] width 5 height 5
click at [82, 142] on input "checkbox" at bounding box center [82, 142] width 0 height 0
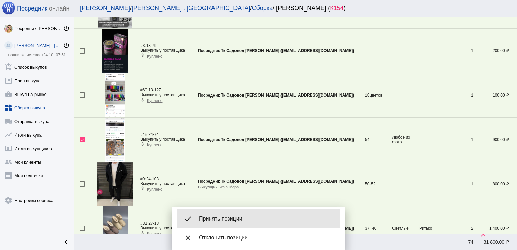
click at [232, 218] on span "Принять позиции" at bounding box center [266, 218] width 135 height 7
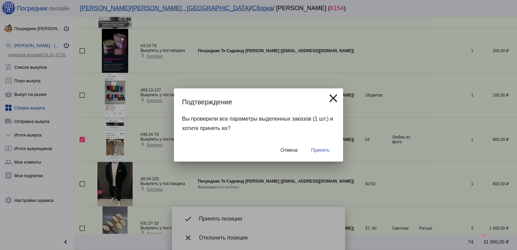
drag, startPoint x: 322, startPoint y: 144, endPoint x: 323, endPoint y: 148, distance: 4.8
click at [323, 148] on div "Отмена Принять" at bounding box center [258, 149] width 153 height 23
click at [323, 148] on span "Принять" at bounding box center [320, 149] width 19 height 5
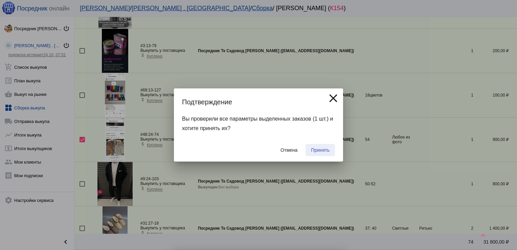
checkbox input "false"
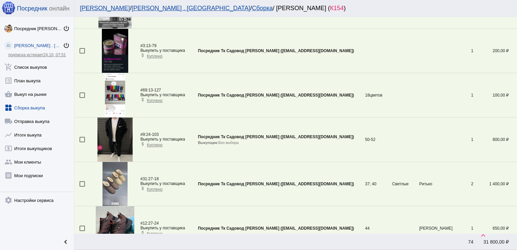
click at [82, 139] on div at bounding box center [82, 139] width 5 height 5
click at [82, 142] on input "checkbox" at bounding box center [82, 142] width 0 height 0
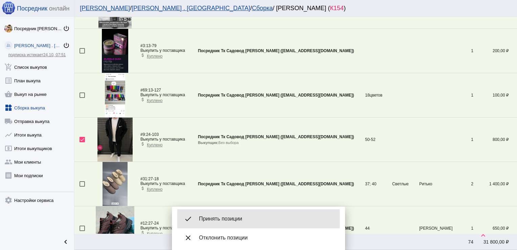
click at [232, 218] on span "Принять позиции" at bounding box center [266, 218] width 135 height 7
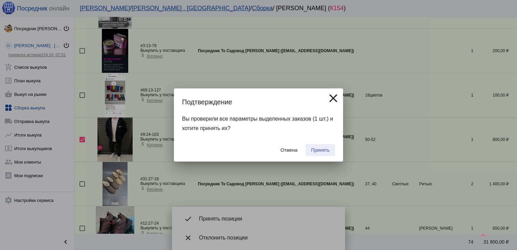
click at [319, 149] on span "Принять" at bounding box center [320, 149] width 19 height 5
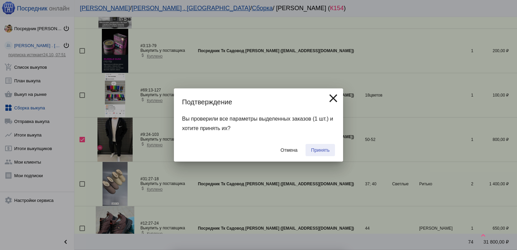
checkbox input "false"
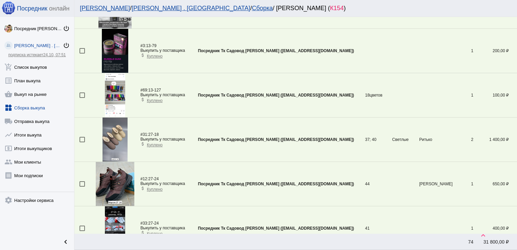
scroll to position [688, 0]
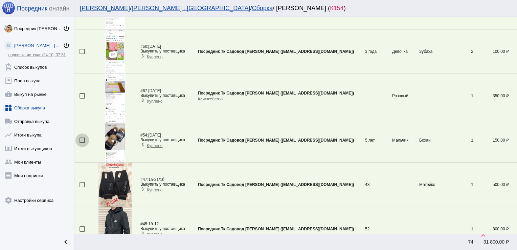
click at [83, 139] on div at bounding box center [82, 139] width 5 height 5
click at [82, 143] on input "checkbox" at bounding box center [82, 143] width 0 height 0
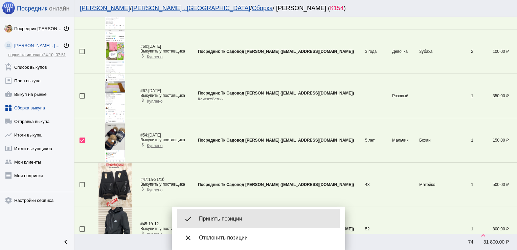
click at [229, 216] on span "Принять позиции" at bounding box center [266, 218] width 135 height 7
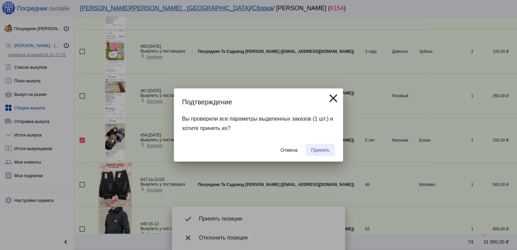
click at [318, 147] on button "Принять" at bounding box center [320, 150] width 29 height 12
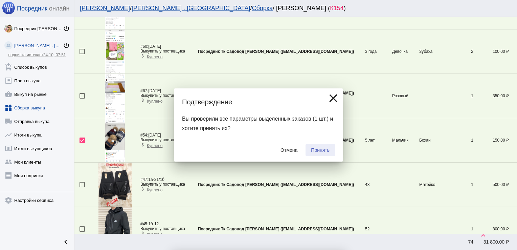
checkbox input "false"
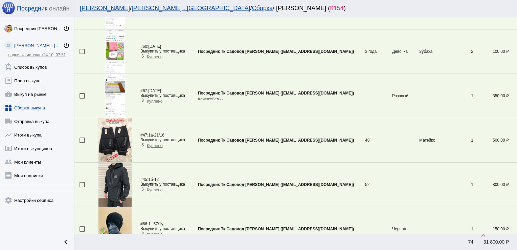
scroll to position [1508, 0]
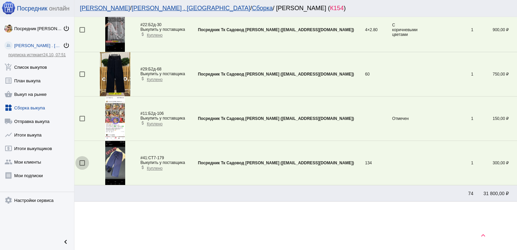
click at [81, 160] on div at bounding box center [82, 162] width 5 height 5
click at [82, 166] on input "checkbox" at bounding box center [82, 166] width 0 height 0
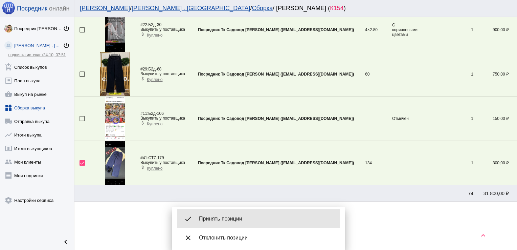
click at [234, 215] on span "Принять позиции" at bounding box center [266, 218] width 135 height 7
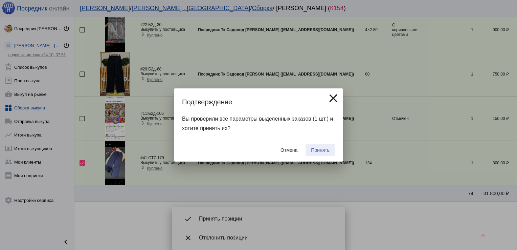
click at [323, 147] on button "Принять" at bounding box center [320, 150] width 29 height 12
checkbox input "false"
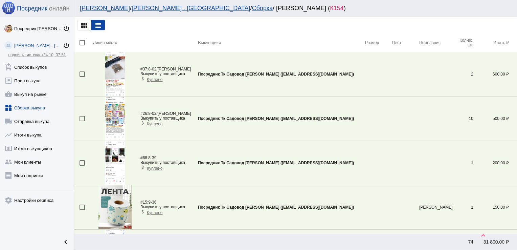
scroll to position [820, 0]
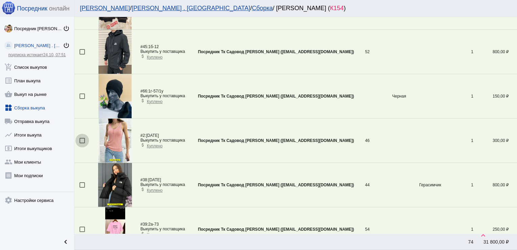
click at [81, 139] on div at bounding box center [82, 140] width 5 height 5
click at [82, 143] on input "checkbox" at bounding box center [82, 143] width 0 height 0
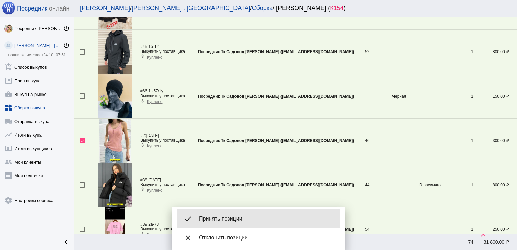
click at [231, 212] on div "done Принять позиции" at bounding box center [258, 218] width 162 height 19
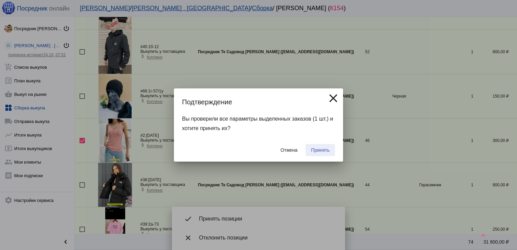
click at [316, 149] on span "Принять" at bounding box center [320, 149] width 19 height 5
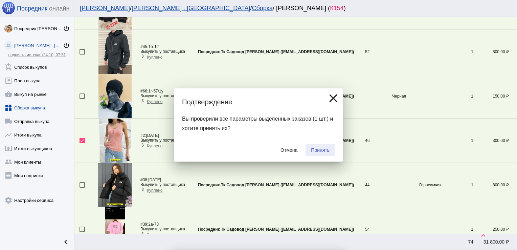
checkbox input "false"
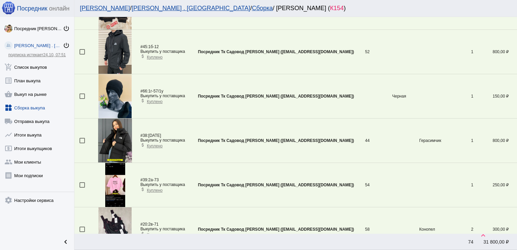
scroll to position [1396, 0]
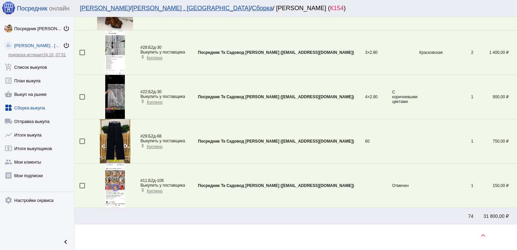
click at [83, 135] on td at bounding box center [83, 141] width 19 height 44
click at [83, 138] on div at bounding box center [82, 140] width 5 height 5
click at [82, 144] on input "checkbox" at bounding box center [82, 144] width 0 height 0
checkbox input "true"
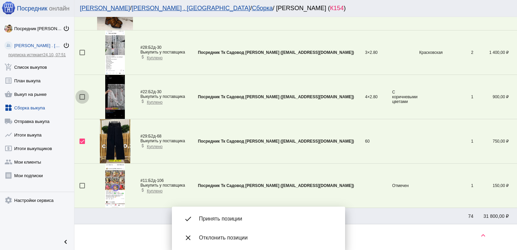
click at [80, 95] on div at bounding box center [82, 96] width 5 height 5
click at [82, 100] on input "checkbox" at bounding box center [82, 100] width 0 height 0
checkbox input "true"
click at [82, 51] on div at bounding box center [82, 52] width 5 height 5
click at [82, 55] on input "checkbox" at bounding box center [82, 55] width 0 height 0
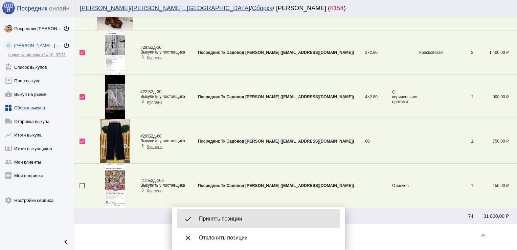
click at [232, 213] on div "done Принять позиции" at bounding box center [258, 218] width 162 height 19
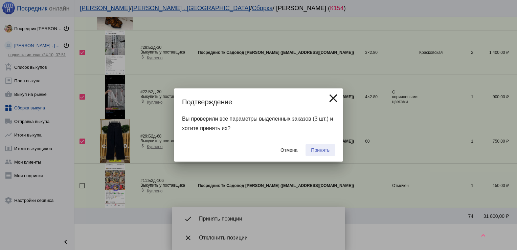
click at [316, 150] on span "Принять" at bounding box center [320, 149] width 19 height 5
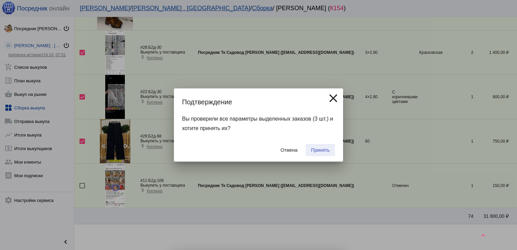
checkbox input "false"
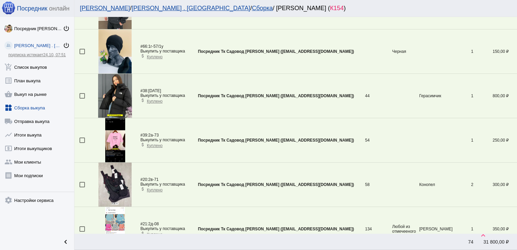
scroll to position [201, 0]
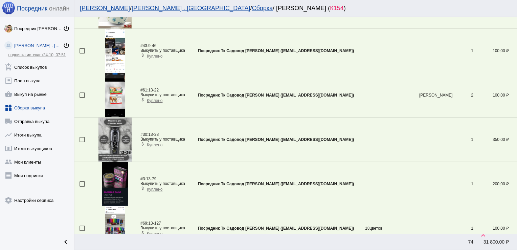
click at [33, 109] on link "widgets Сборка выкупа" at bounding box center [37, 107] width 74 height 14
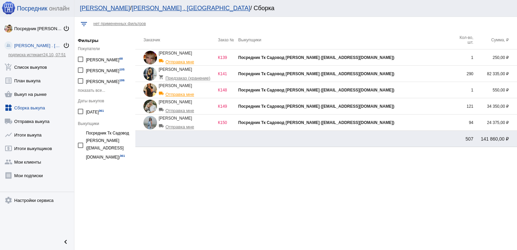
click at [403, 124] on div "Посредник Тк Садовод [PERSON_NAME] ([EMAIL_ADDRESS][DOMAIN_NAME])" at bounding box center [345, 122] width 215 height 5
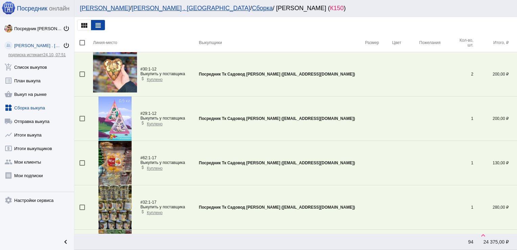
scroll to position [1485, 0]
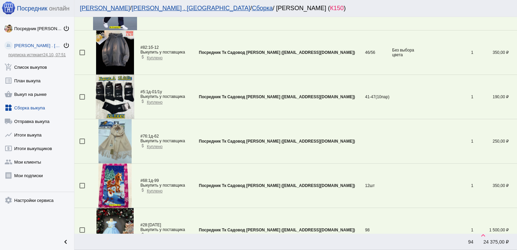
click at [78, 139] on td at bounding box center [83, 141] width 19 height 44
click at [79, 139] on td at bounding box center [83, 141] width 19 height 44
click at [83, 138] on div at bounding box center [82, 140] width 5 height 5
click at [82, 144] on input "checkbox" at bounding box center [82, 144] width 0 height 0
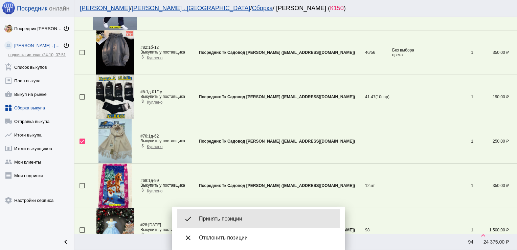
click at [224, 213] on div "done Принять позиции" at bounding box center [258, 218] width 162 height 19
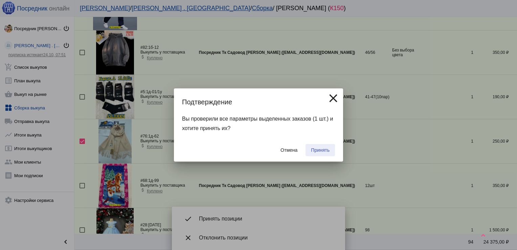
click at [324, 154] on button "Принять" at bounding box center [320, 150] width 29 height 12
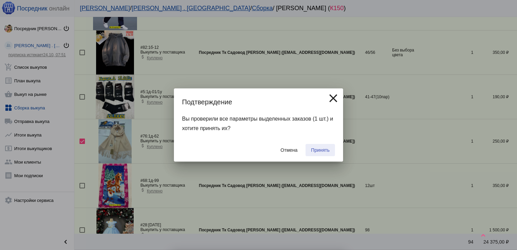
checkbox input "false"
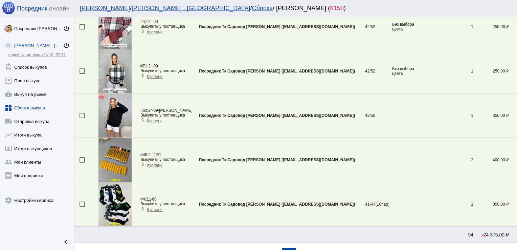
scroll to position [2054, 0]
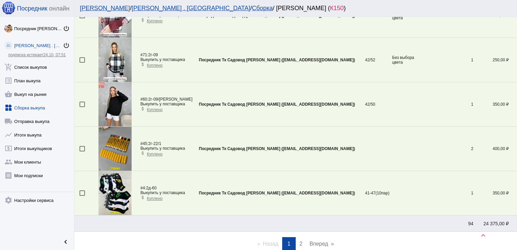
click at [302, 240] on link "page 2" at bounding box center [301, 244] width 10 height 14
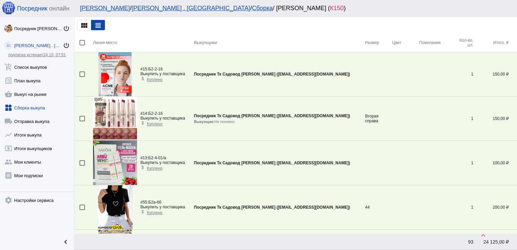
scroll to position [466, 0]
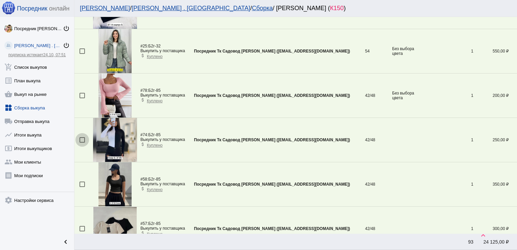
click at [82, 138] on div at bounding box center [82, 139] width 5 height 5
click at [82, 143] on input "checkbox" at bounding box center [82, 143] width 0 height 0
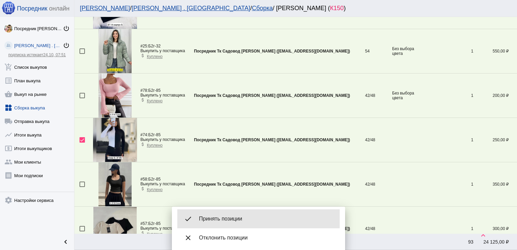
click at [254, 216] on span "Принять позиции" at bounding box center [266, 218] width 135 height 7
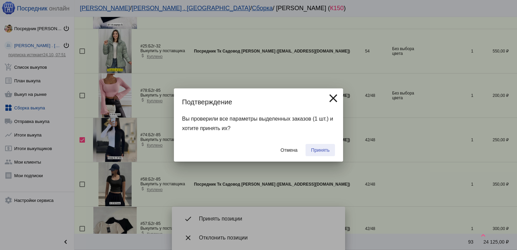
click at [321, 148] on span "Принять" at bounding box center [320, 149] width 19 height 5
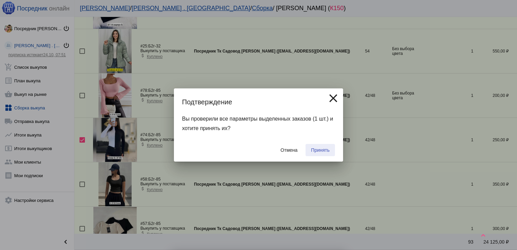
checkbox input "false"
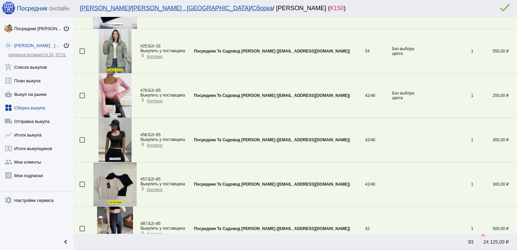
scroll to position [289, 0]
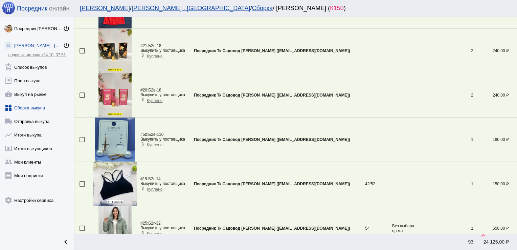
click at [82, 137] on div at bounding box center [82, 139] width 5 height 5
click at [82, 142] on input "checkbox" at bounding box center [82, 142] width 0 height 0
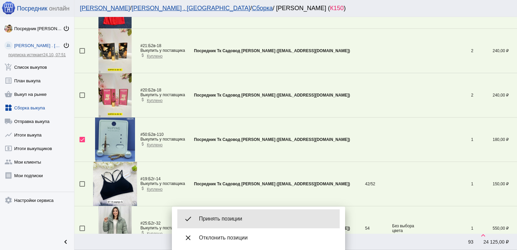
click at [237, 216] on span "Принять позиции" at bounding box center [266, 218] width 135 height 7
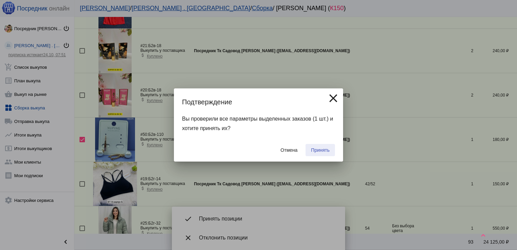
click at [321, 150] on span "Принять" at bounding box center [320, 149] width 19 height 5
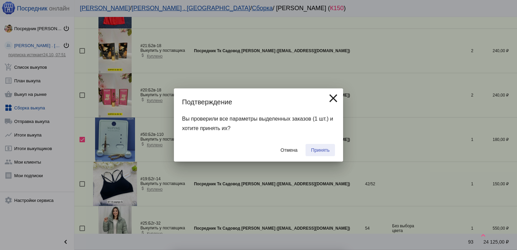
checkbox input "false"
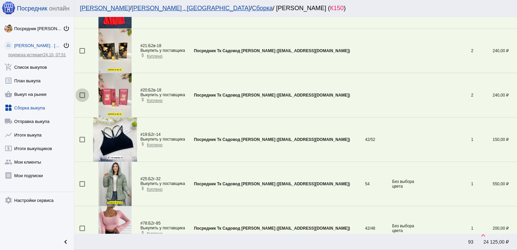
click at [84, 93] on div at bounding box center [82, 94] width 5 height 5
click at [82, 98] on input "checkbox" at bounding box center [82, 98] width 0 height 0
checkbox input "true"
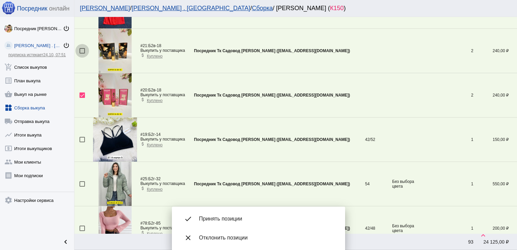
click at [82, 49] on div at bounding box center [82, 50] width 5 height 5
click at [82, 53] on input "checkbox" at bounding box center [82, 53] width 0 height 0
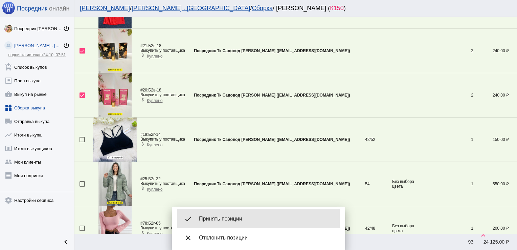
click at [227, 213] on div "done Принять позиции" at bounding box center [258, 218] width 162 height 19
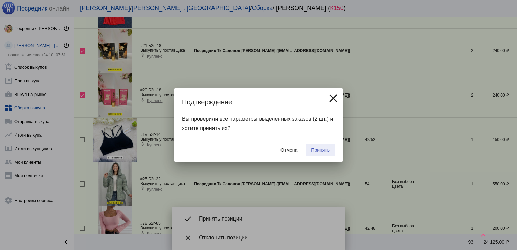
click at [317, 152] on span "Принять" at bounding box center [320, 149] width 19 height 5
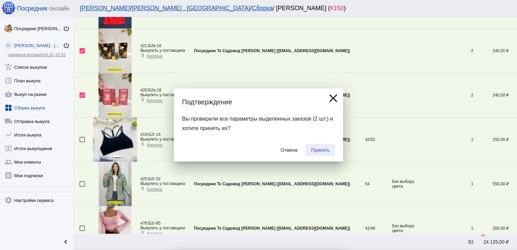
checkbox input "false"
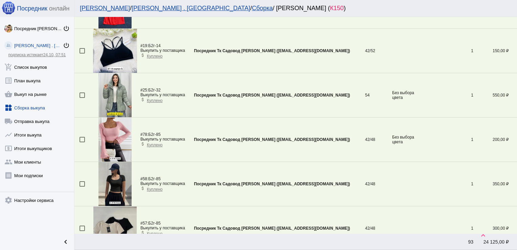
scroll to position [445, 0]
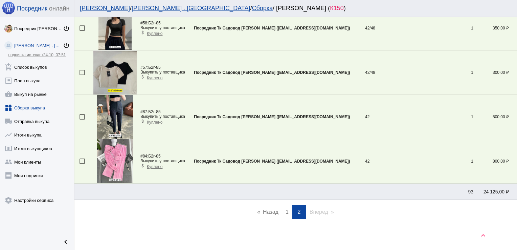
click at [282, 213] on link "page 1" at bounding box center [287, 212] width 10 height 14
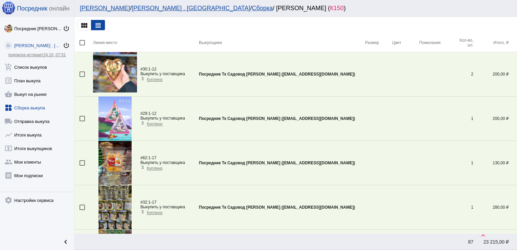
scroll to position [599, 0]
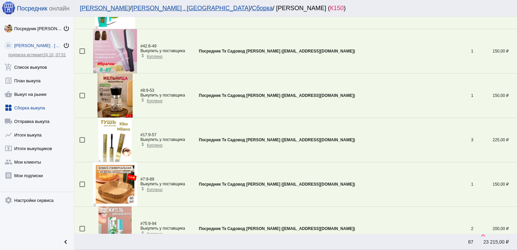
click at [82, 137] on div at bounding box center [82, 139] width 5 height 5
click at [82, 143] on input "checkbox" at bounding box center [82, 143] width 0 height 0
checkbox input "true"
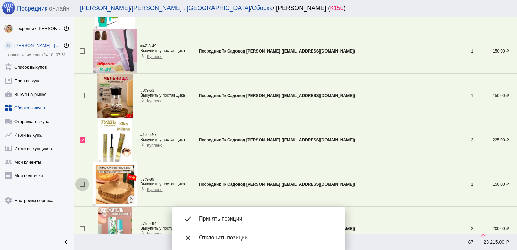
click at [80, 182] on div at bounding box center [82, 183] width 5 height 5
click at [82, 187] on input "checkbox" at bounding box center [82, 187] width 0 height 0
checkbox input "true"
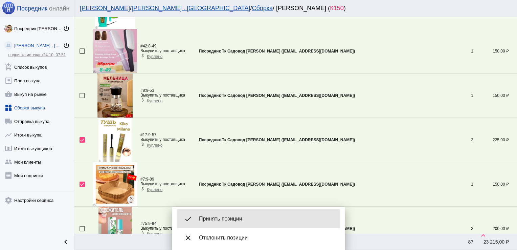
click at [233, 218] on span "Принять позиции" at bounding box center [266, 218] width 135 height 7
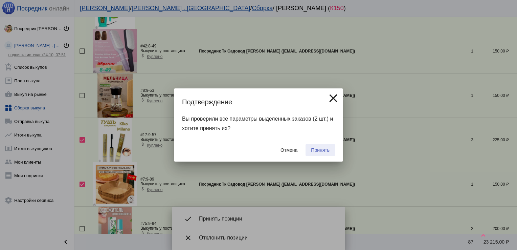
click at [319, 152] on span "Принять" at bounding box center [320, 149] width 19 height 5
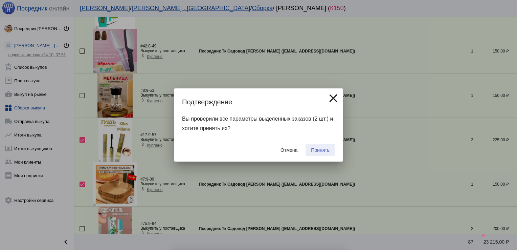
checkbox input "false"
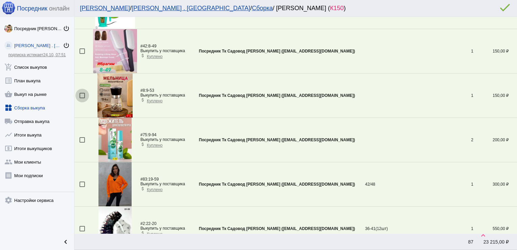
click at [82, 94] on div at bounding box center [82, 95] width 5 height 5
click at [82, 98] on input "checkbox" at bounding box center [82, 98] width 0 height 0
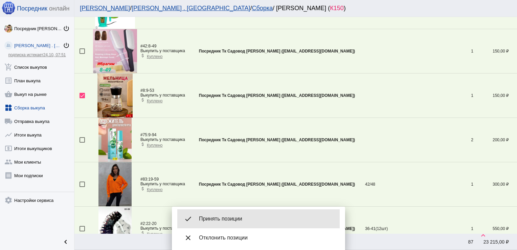
click at [244, 217] on span "Принять позиции" at bounding box center [266, 218] width 135 height 7
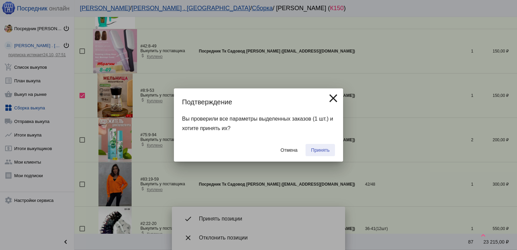
click at [316, 150] on span "Принять" at bounding box center [320, 149] width 19 height 5
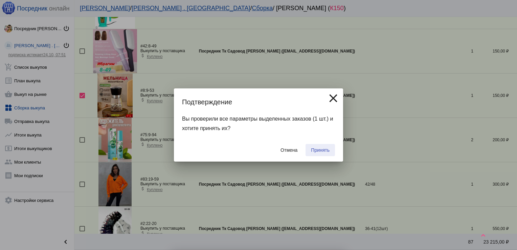
checkbox input "false"
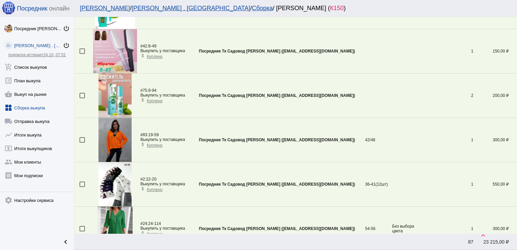
click at [82, 139] on div at bounding box center [82, 139] width 5 height 5
click at [82, 143] on input "checkbox" at bounding box center [82, 143] width 0 height 0
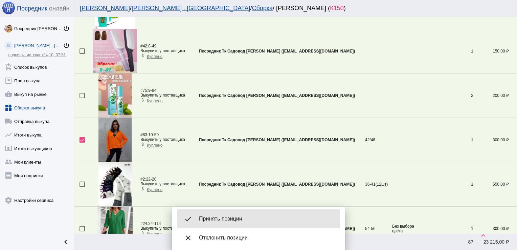
click at [259, 217] on span "Принять позиции" at bounding box center [266, 218] width 135 height 7
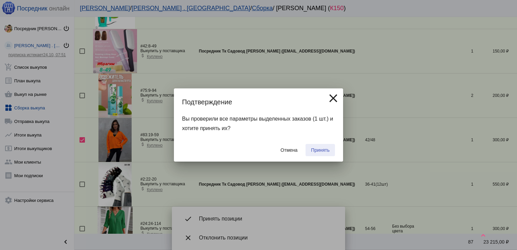
click at [321, 150] on span "Принять" at bounding box center [320, 149] width 19 height 5
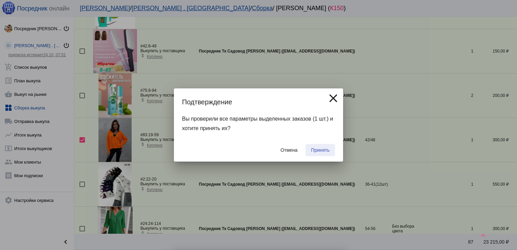
checkbox input "false"
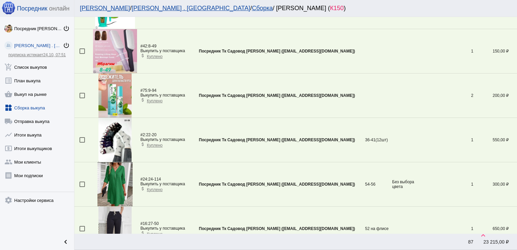
scroll to position [378, 0]
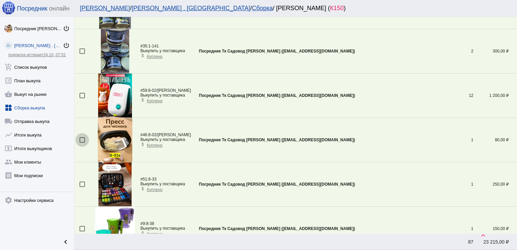
click at [83, 138] on div at bounding box center [82, 139] width 5 height 5
click at [82, 143] on input "checkbox" at bounding box center [82, 143] width 0 height 0
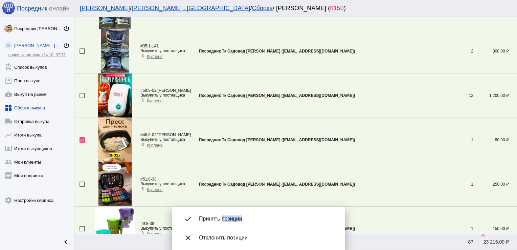
drag, startPoint x: 244, startPoint y: 218, endPoint x: 221, endPoint y: 217, distance: 23.4
click at [221, 217] on span "Принять позиции" at bounding box center [266, 218] width 135 height 7
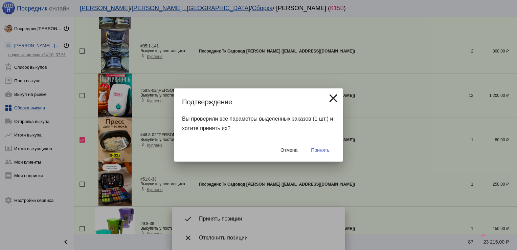
click at [221, 217] on div at bounding box center [258, 125] width 517 height 250
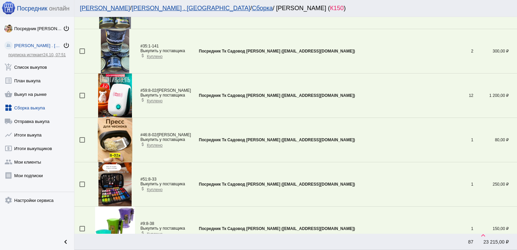
click at [82, 139] on div at bounding box center [82, 139] width 5 height 5
click at [82, 143] on input "checkbox" at bounding box center [82, 143] width 0 height 0
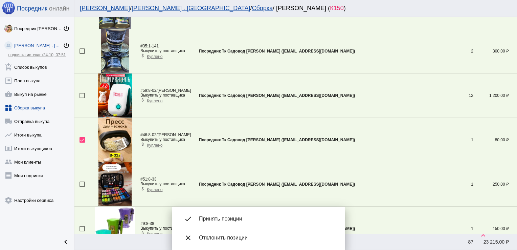
click at [231, 211] on div "done Принять позиции" at bounding box center [258, 218] width 162 height 19
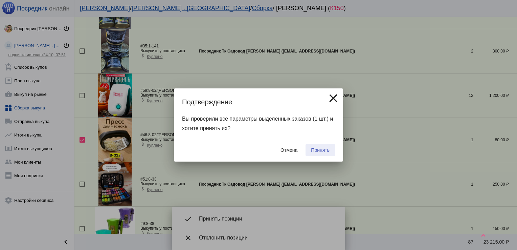
click at [316, 150] on span "Принять" at bounding box center [320, 149] width 19 height 5
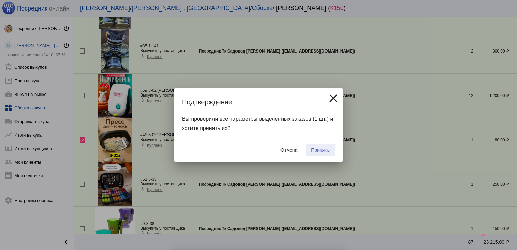
checkbox input "false"
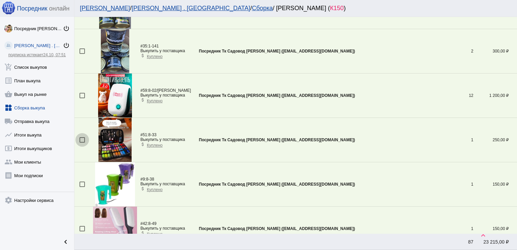
click at [83, 137] on div at bounding box center [82, 139] width 5 height 5
click at [82, 143] on input "checkbox" at bounding box center [82, 143] width 0 height 0
checkbox input "true"
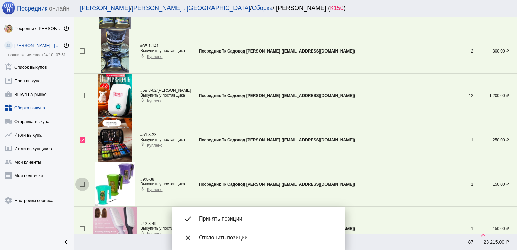
click at [81, 183] on div at bounding box center [82, 183] width 5 height 5
click at [82, 187] on input "checkbox" at bounding box center [82, 187] width 0 height 0
checkbox input "true"
click at [83, 227] on div at bounding box center [82, 228] width 5 height 5
click at [82, 231] on input "checkbox" at bounding box center [82, 231] width 0 height 0
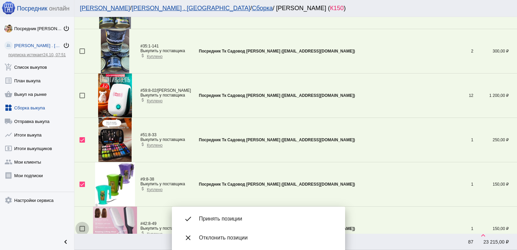
checkbox input "true"
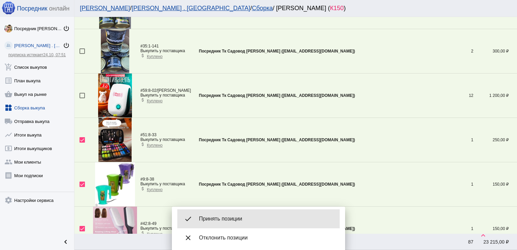
click at [236, 216] on span "Принять позиции" at bounding box center [266, 218] width 135 height 7
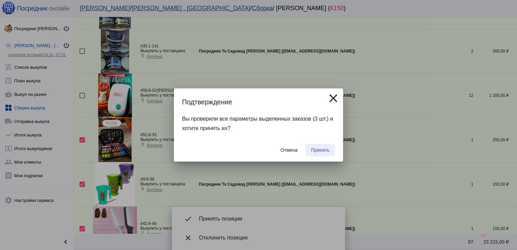
click at [321, 152] on span "Принять" at bounding box center [320, 149] width 19 height 5
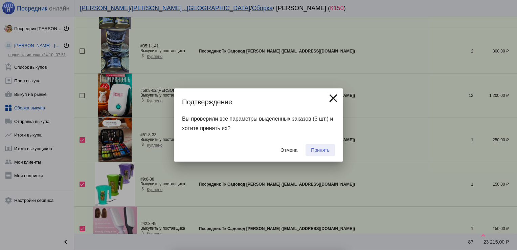
checkbox input "false"
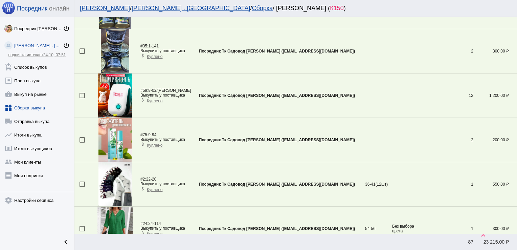
scroll to position [820, 0]
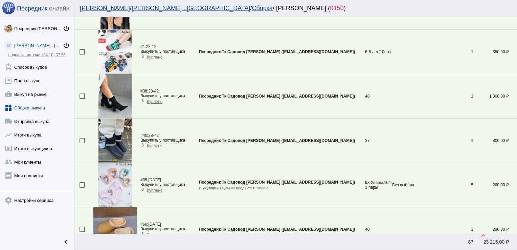
click at [81, 138] on div at bounding box center [82, 140] width 5 height 5
click at [82, 143] on input "checkbox" at bounding box center [82, 143] width 0 height 0
checkbox input "true"
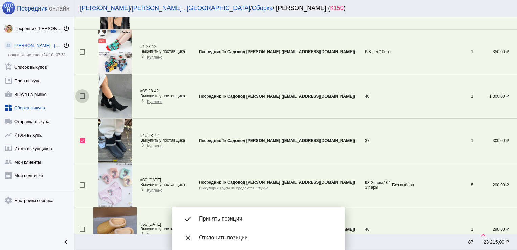
click at [82, 95] on div at bounding box center [82, 95] width 5 height 5
click at [82, 99] on input "checkbox" at bounding box center [82, 99] width 0 height 0
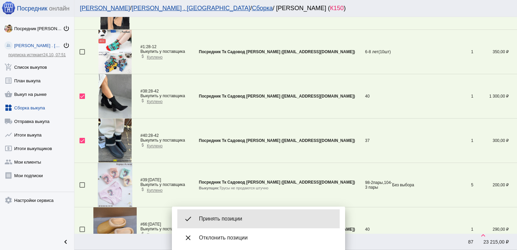
click at [214, 219] on span "Принять позиции" at bounding box center [266, 218] width 135 height 7
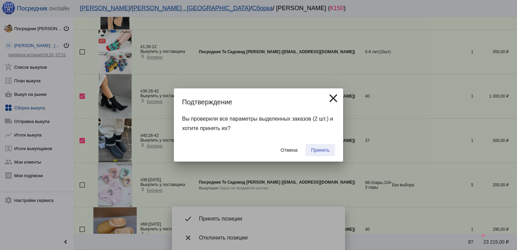
click at [324, 152] on span "Принять" at bounding box center [320, 149] width 19 height 5
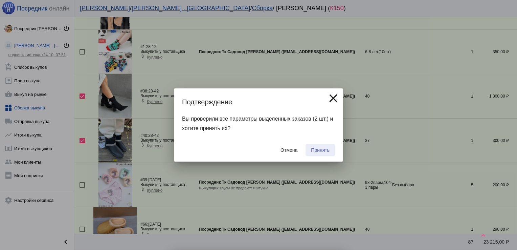
checkbox input "false"
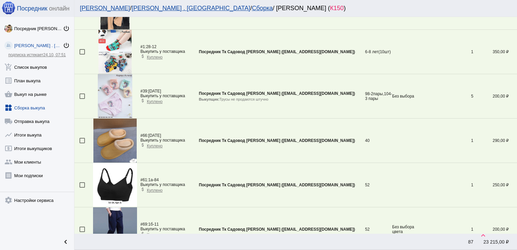
click at [81, 138] on div at bounding box center [82, 140] width 5 height 5
click at [82, 143] on input "checkbox" at bounding box center [82, 143] width 0 height 0
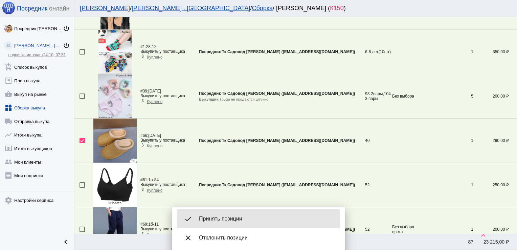
click at [217, 220] on span "Принять позиции" at bounding box center [266, 218] width 135 height 7
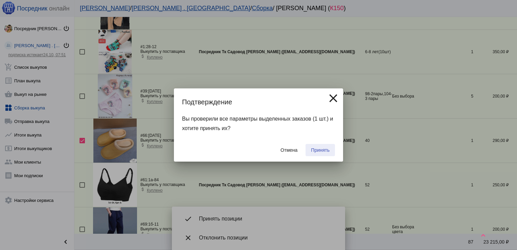
click at [321, 146] on button "Принять" at bounding box center [320, 150] width 29 height 12
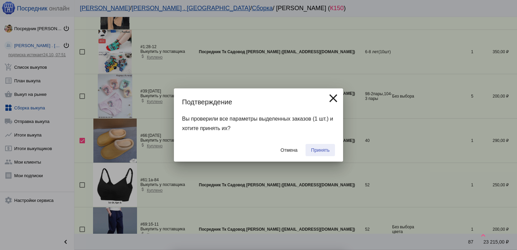
checkbox input "false"
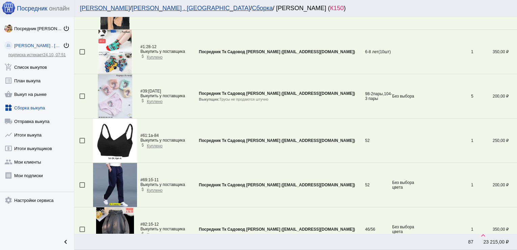
scroll to position [1883, 0]
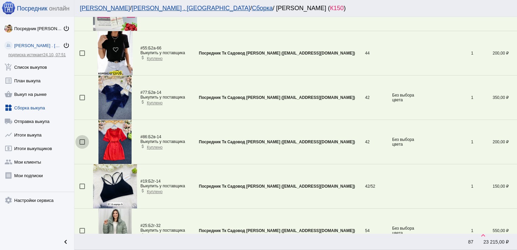
click at [81, 139] on div at bounding box center [82, 141] width 5 height 5
click at [82, 145] on input "checkbox" at bounding box center [82, 145] width 0 height 0
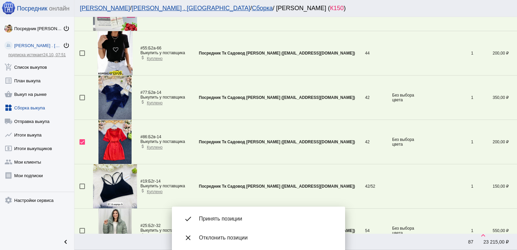
click at [225, 223] on div "done Принять позиции" at bounding box center [258, 218] width 162 height 19
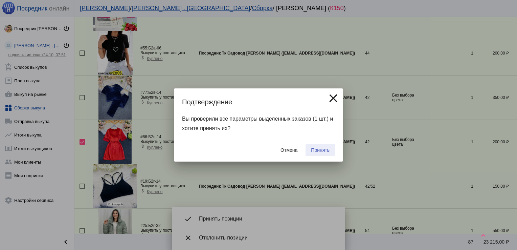
click at [317, 147] on button "Принять" at bounding box center [320, 150] width 29 height 12
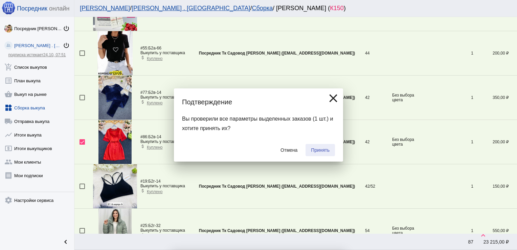
checkbox input "false"
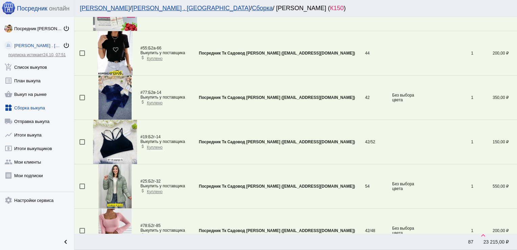
scroll to position [998, 0]
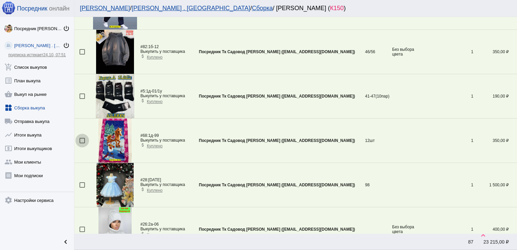
click at [83, 138] on div at bounding box center [82, 140] width 5 height 5
click at [82, 143] on input "checkbox" at bounding box center [82, 143] width 0 height 0
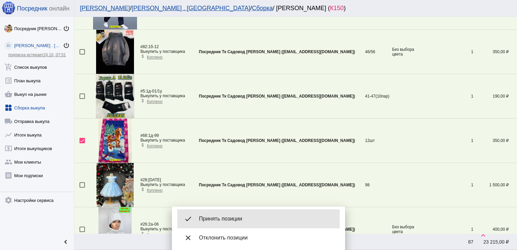
click at [222, 214] on div "done Принять позиции" at bounding box center [258, 218] width 162 height 19
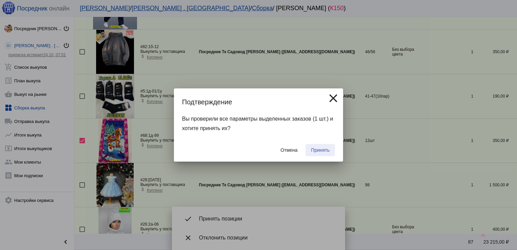
click at [321, 149] on span "Принять" at bounding box center [320, 149] width 19 height 5
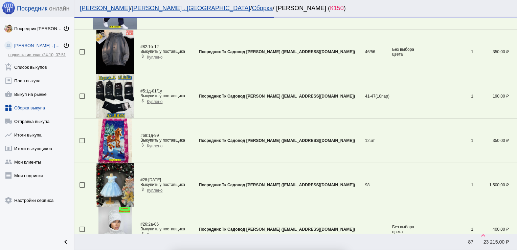
checkbox input "false"
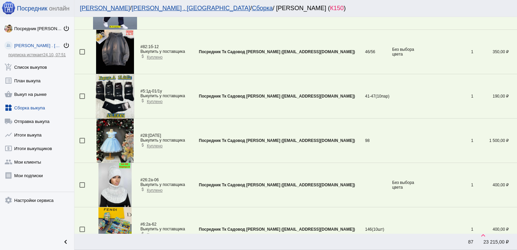
scroll to position [820, 0]
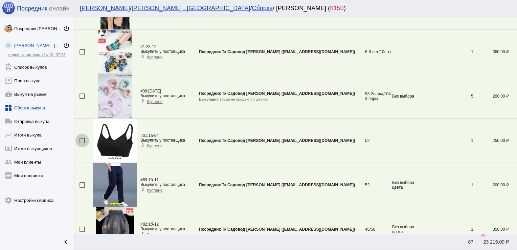
click at [81, 139] on div at bounding box center [82, 140] width 5 height 5
click at [82, 143] on input "checkbox" at bounding box center [82, 143] width 0 height 0
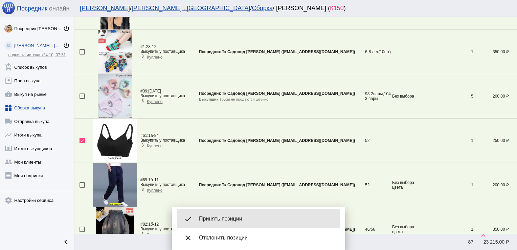
click at [213, 216] on span "Принять позиции" at bounding box center [266, 218] width 135 height 7
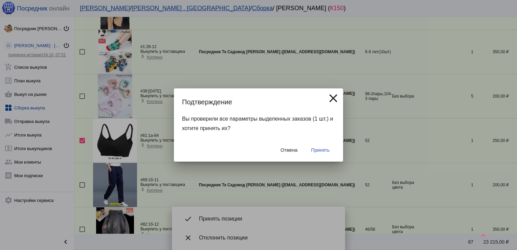
click at [321, 150] on span "Принять" at bounding box center [320, 149] width 19 height 5
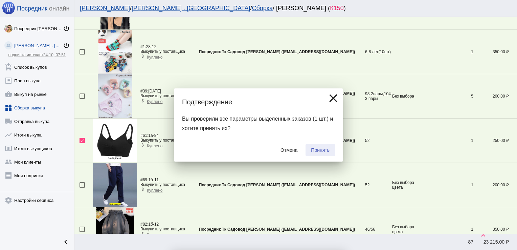
checkbox input "false"
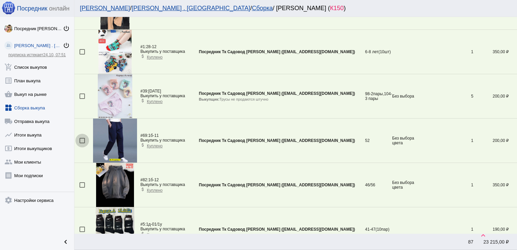
click at [83, 140] on div at bounding box center [82, 140] width 5 height 5
click at [82, 143] on input "checkbox" at bounding box center [82, 143] width 0 height 0
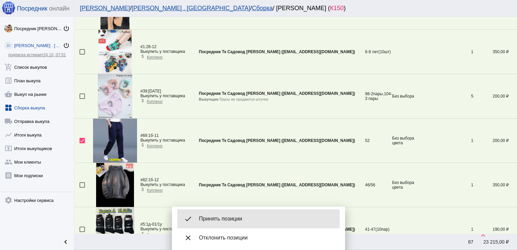
click at [242, 220] on span "Принять позиции" at bounding box center [266, 218] width 135 height 7
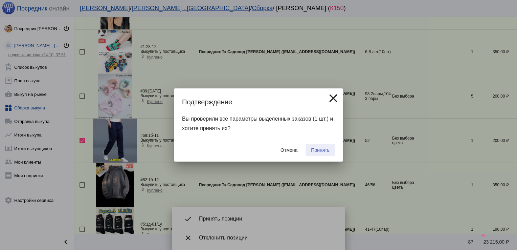
click at [319, 147] on button "Принять" at bounding box center [320, 150] width 29 height 12
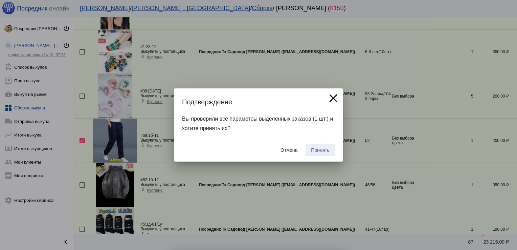
checkbox input "false"
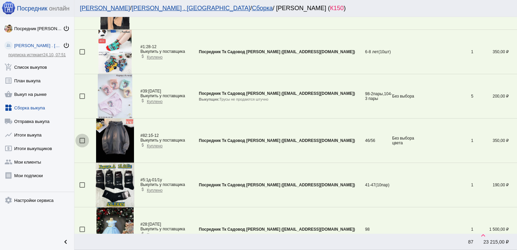
click at [83, 139] on div at bounding box center [82, 140] width 5 height 5
click at [82, 143] on input "checkbox" at bounding box center [82, 143] width 0 height 0
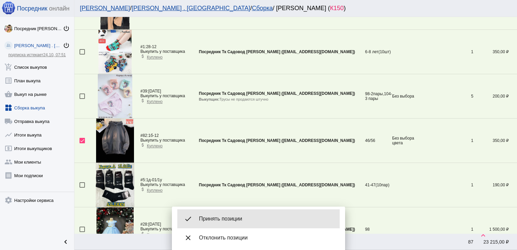
click at [216, 215] on div "done Принять позиции" at bounding box center [258, 218] width 162 height 19
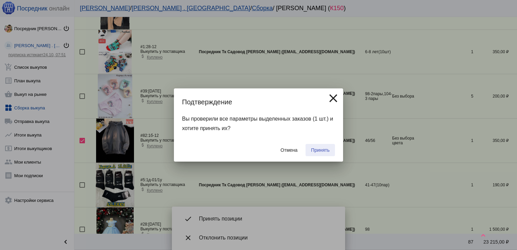
click at [323, 146] on button "Принять" at bounding box center [320, 150] width 29 height 12
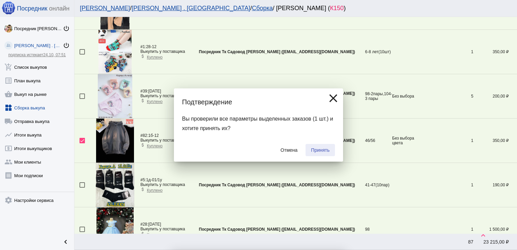
checkbox input "false"
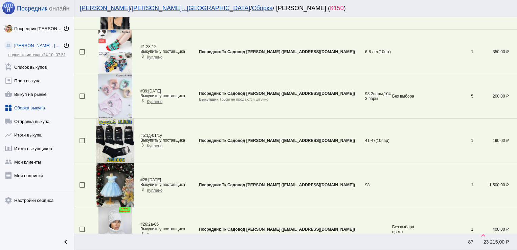
scroll to position [1618, 0]
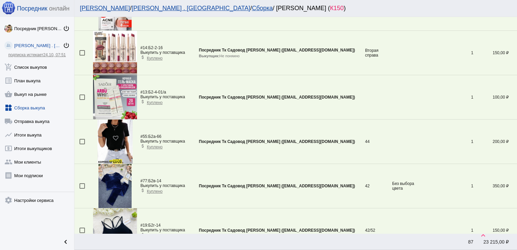
click at [85, 139] on mat-checkbox at bounding box center [87, 141] width 14 height 5
click at [83, 139] on div at bounding box center [82, 141] width 5 height 5
click at [82, 144] on input "checkbox" at bounding box center [82, 144] width 0 height 0
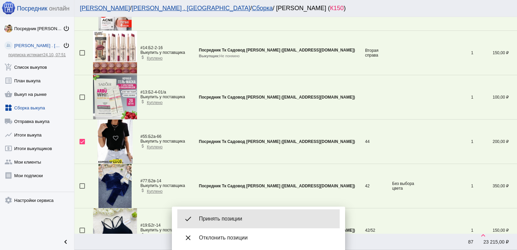
click at [218, 221] on span "Принять позиции" at bounding box center [266, 218] width 135 height 7
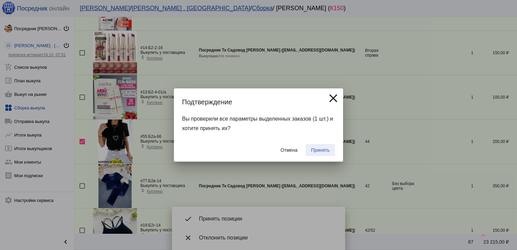
click at [317, 147] on span "Принять" at bounding box center [320, 149] width 19 height 5
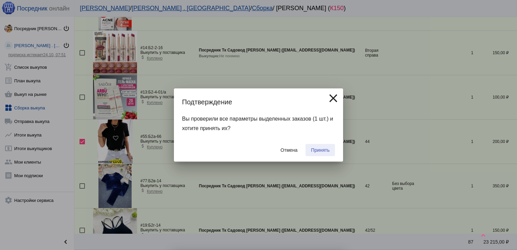
checkbox input "false"
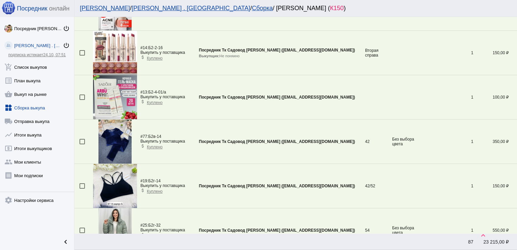
scroll to position [776, 0]
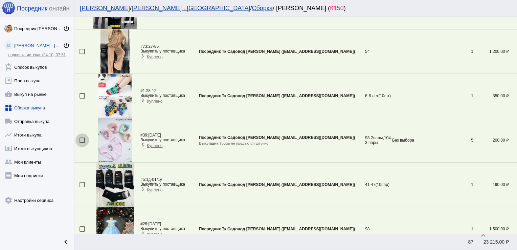
click at [82, 139] on div at bounding box center [82, 139] width 5 height 5
click at [82, 143] on input "checkbox" at bounding box center [82, 143] width 0 height 0
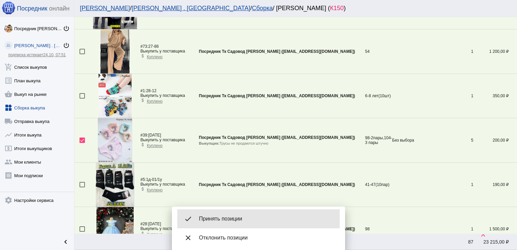
click at [235, 218] on span "Принять позиции" at bounding box center [266, 218] width 135 height 7
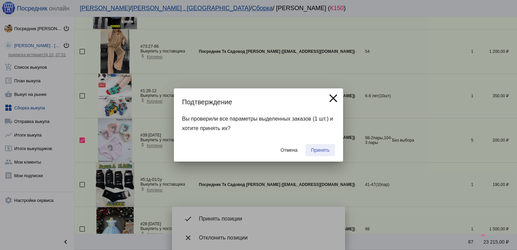
click at [316, 149] on span "Принять" at bounding box center [320, 149] width 19 height 5
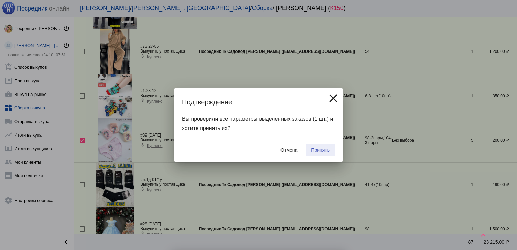
checkbox input "false"
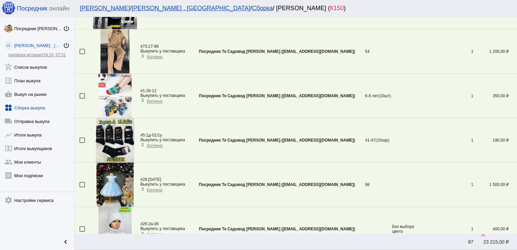
scroll to position [1573, 0]
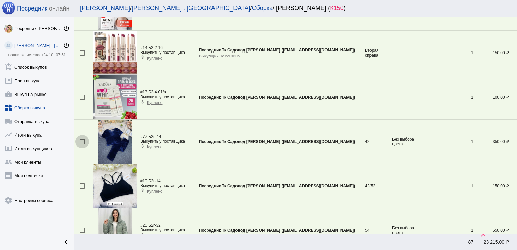
click at [83, 140] on div at bounding box center [82, 141] width 5 height 5
click at [82, 144] on input "checkbox" at bounding box center [82, 144] width 0 height 0
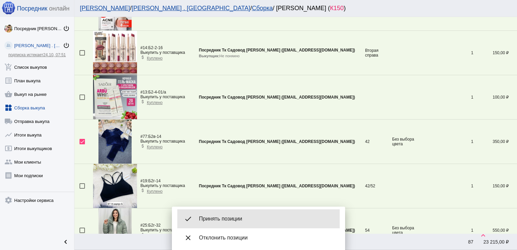
click at [217, 219] on span "Принять позиции" at bounding box center [266, 218] width 135 height 7
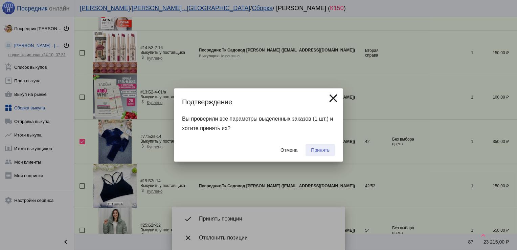
click at [321, 149] on span "Принять" at bounding box center [320, 149] width 19 height 5
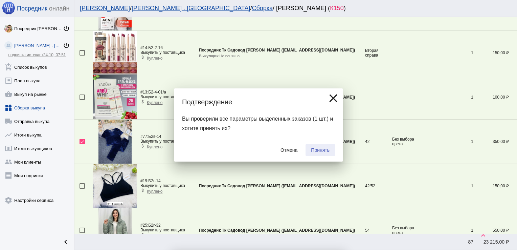
checkbox input "false"
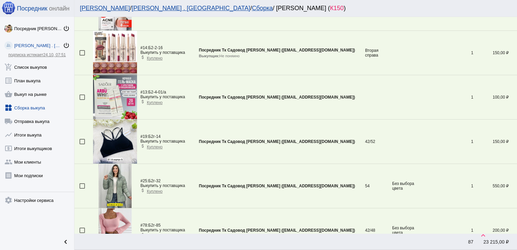
scroll to position [688, 0]
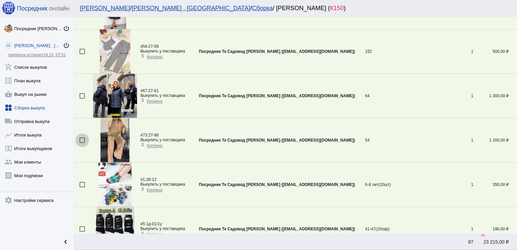
click at [82, 139] on div at bounding box center [82, 139] width 5 height 5
click at [82, 143] on input "checkbox" at bounding box center [82, 143] width 0 height 0
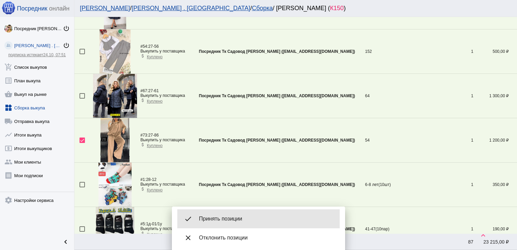
click at [226, 217] on span "Принять позиции" at bounding box center [266, 218] width 135 height 7
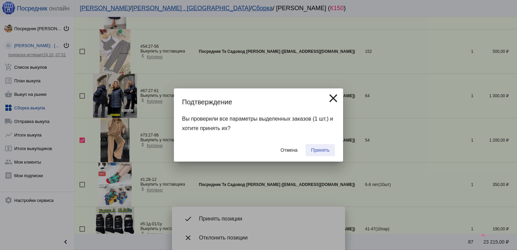
click at [322, 150] on span "Принять" at bounding box center [320, 149] width 19 height 5
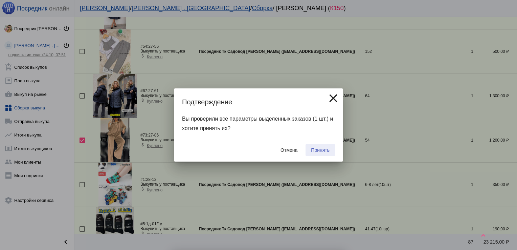
checkbox input "false"
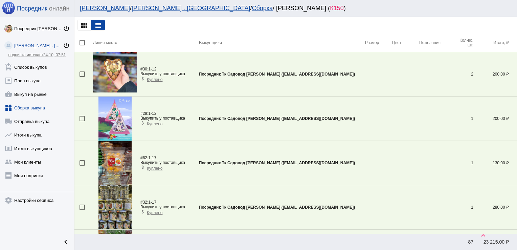
scroll to position [422, 0]
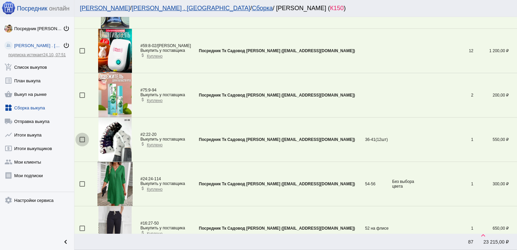
click at [81, 139] on div at bounding box center [82, 139] width 5 height 5
click at [82, 142] on input "checkbox" at bounding box center [82, 142] width 0 height 0
checkbox input "true"
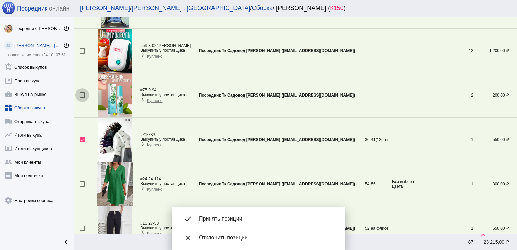
click at [81, 93] on div at bounding box center [82, 94] width 5 height 5
click at [82, 98] on input "checkbox" at bounding box center [82, 98] width 0 height 0
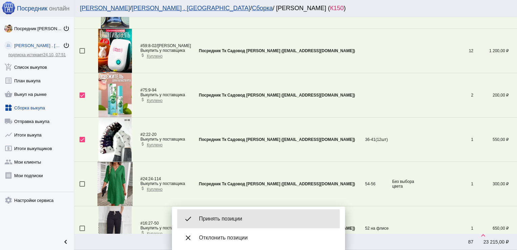
click at [239, 219] on span "Принять позиции" at bounding box center [266, 218] width 135 height 7
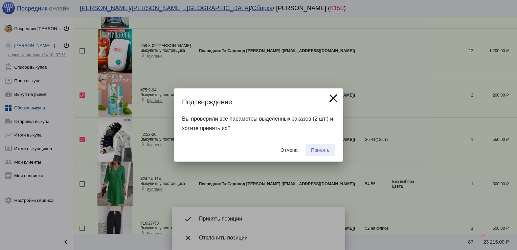
click at [321, 146] on button "Принять" at bounding box center [320, 150] width 29 height 12
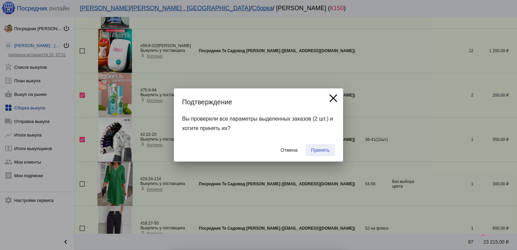
checkbox input "false"
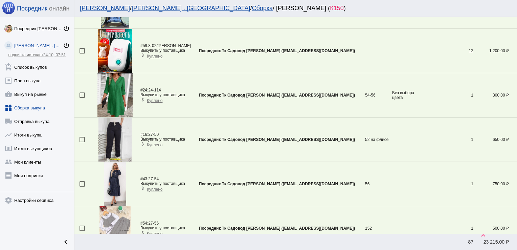
scroll to position [1175, 0]
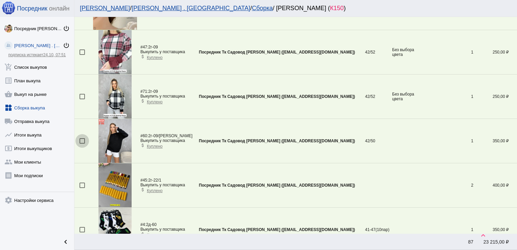
click at [83, 138] on div at bounding box center [82, 140] width 5 height 5
click at [82, 144] on input "checkbox" at bounding box center [82, 144] width 0 height 0
checkbox input "true"
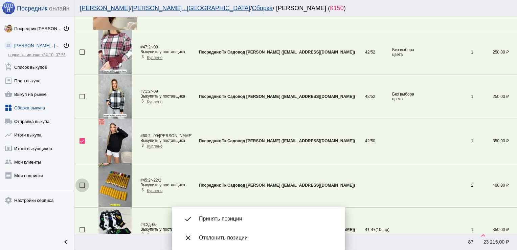
click at [81, 183] on div at bounding box center [82, 184] width 5 height 5
click at [82, 188] on input "checkbox" at bounding box center [82, 188] width 0 height 0
checkbox input "true"
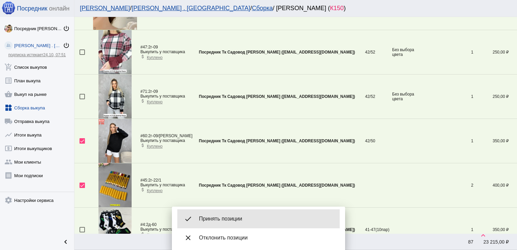
click at [220, 219] on span "Принять позиции" at bounding box center [266, 218] width 135 height 7
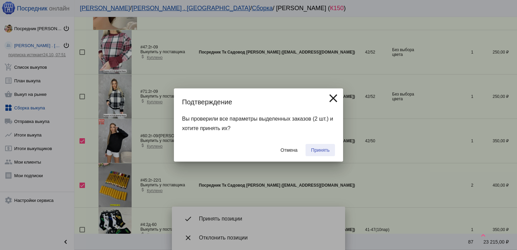
click at [326, 150] on span "Принять" at bounding box center [320, 149] width 19 height 5
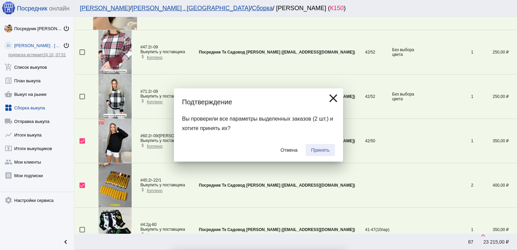
checkbox input "false"
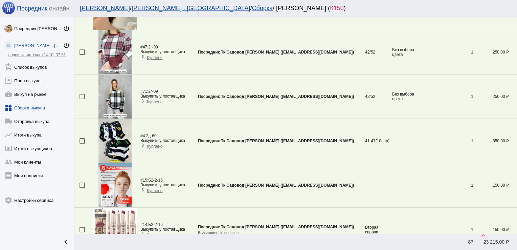
scroll to position [820, 0]
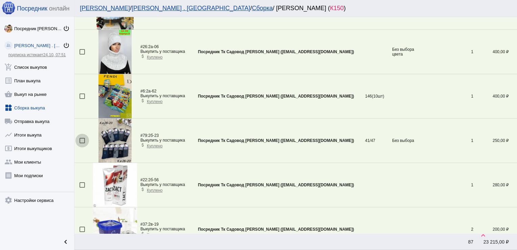
click at [81, 138] on div at bounding box center [82, 140] width 5 height 5
click at [82, 143] on input "checkbox" at bounding box center [82, 143] width 0 height 0
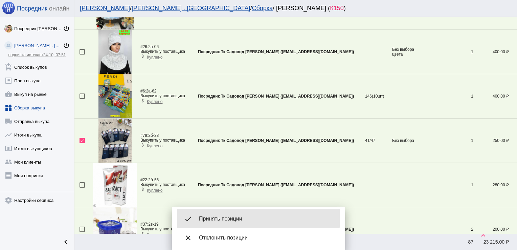
click at [216, 217] on span "Принять позиции" at bounding box center [266, 218] width 135 height 7
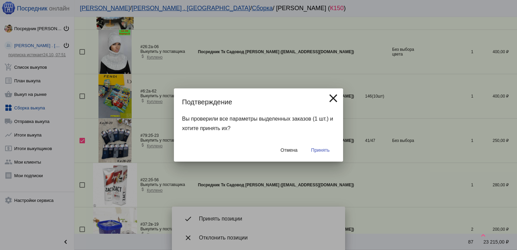
click at [320, 148] on span "Принять" at bounding box center [320, 149] width 19 height 5
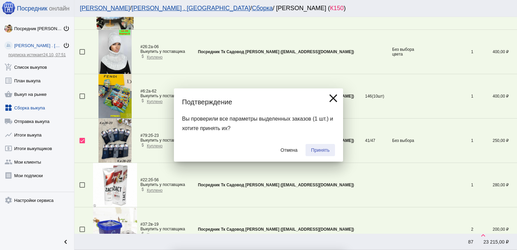
checkbox input "false"
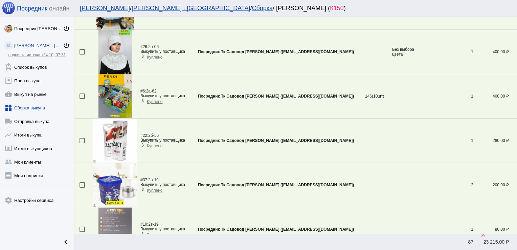
click at [84, 182] on div at bounding box center [82, 184] width 5 height 5
click at [82, 188] on input "checkbox" at bounding box center [82, 188] width 0 height 0
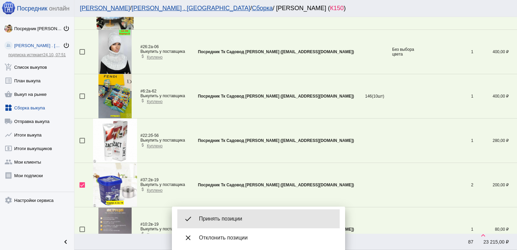
click at [234, 214] on div "done Принять позиции" at bounding box center [258, 218] width 162 height 19
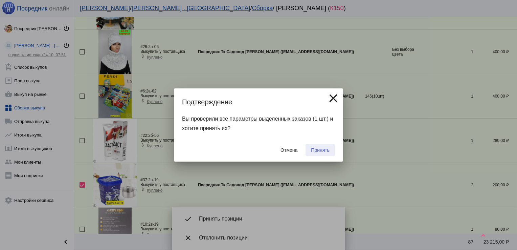
click at [321, 149] on span "Принять" at bounding box center [320, 149] width 19 height 5
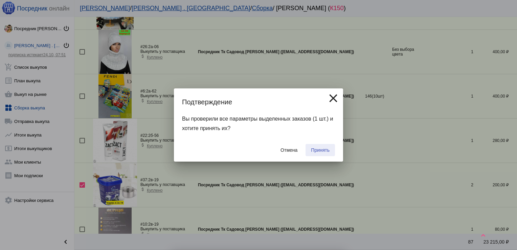
checkbox input "false"
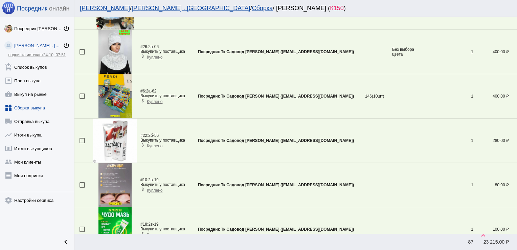
scroll to position [1131, 0]
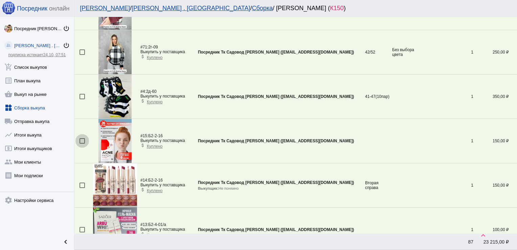
click at [83, 138] on div at bounding box center [82, 140] width 5 height 5
click at [82, 144] on input "checkbox" at bounding box center [82, 144] width 0 height 0
checkbox input "true"
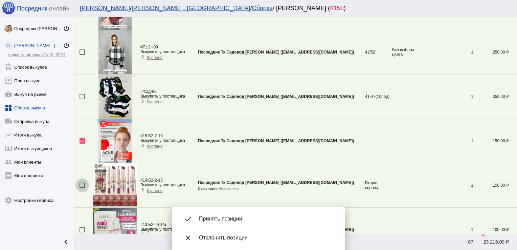
click at [82, 182] on div at bounding box center [82, 184] width 5 height 5
click at [82, 188] on input "checkbox" at bounding box center [82, 188] width 0 height 0
checkbox input "true"
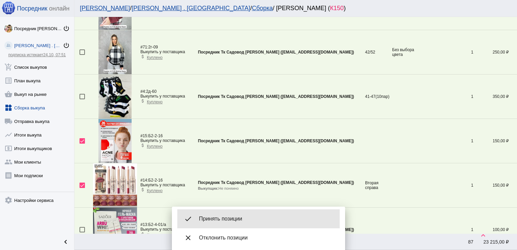
click at [227, 221] on span "Принять позиции" at bounding box center [266, 218] width 135 height 7
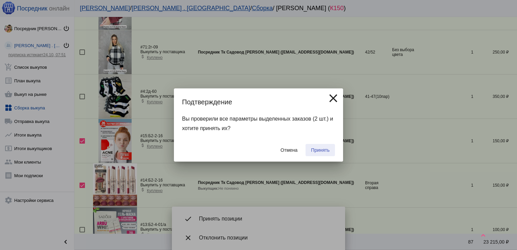
click at [322, 149] on span "Принять" at bounding box center [320, 149] width 19 height 5
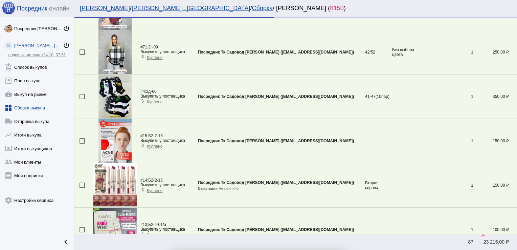
checkbox input "false"
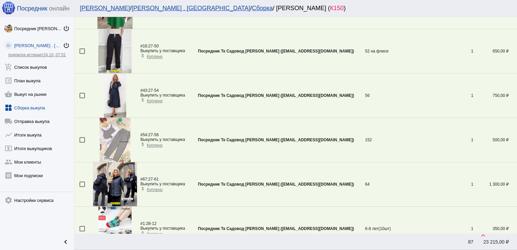
scroll to position [643, 0]
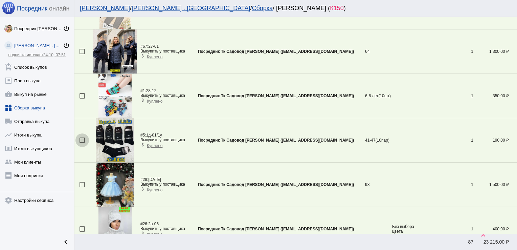
click at [82, 139] on div at bounding box center [82, 139] width 5 height 5
click at [82, 143] on input "checkbox" at bounding box center [82, 143] width 0 height 0
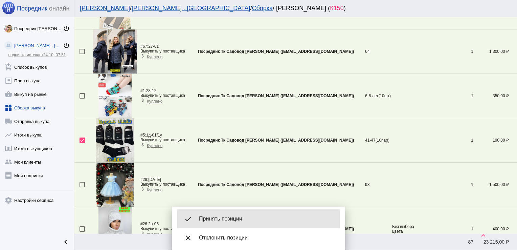
click at [227, 223] on div "done Принять позиции" at bounding box center [258, 218] width 162 height 19
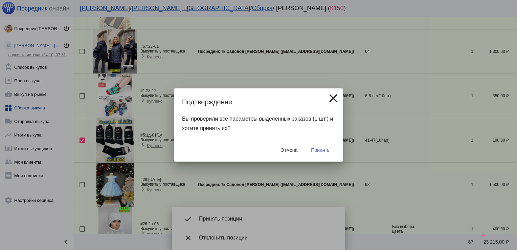
click at [314, 148] on span "Принять" at bounding box center [320, 149] width 19 height 5
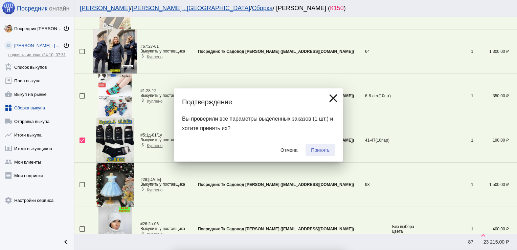
checkbox input "false"
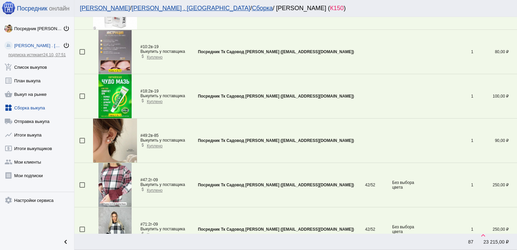
scroll to position [1042, 0]
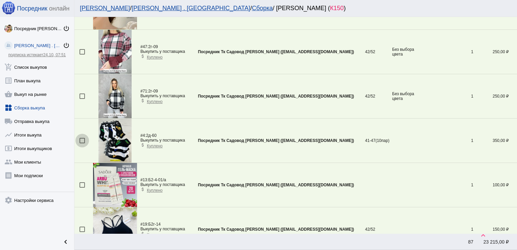
click at [83, 138] on div at bounding box center [82, 140] width 5 height 5
click at [82, 143] on input "checkbox" at bounding box center [82, 143] width 0 height 0
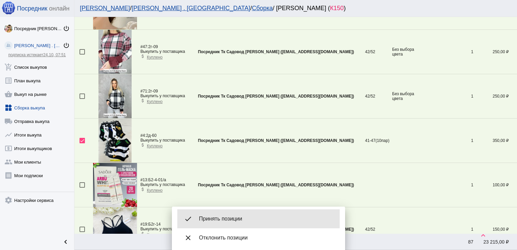
click at [223, 215] on div "done Принять позиции" at bounding box center [258, 218] width 162 height 19
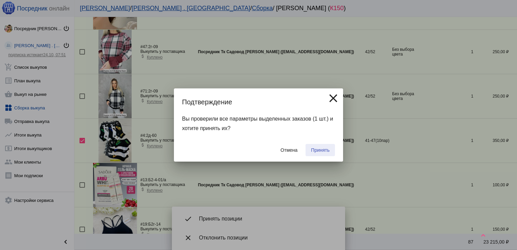
click at [322, 147] on span "Принять" at bounding box center [320, 149] width 19 height 5
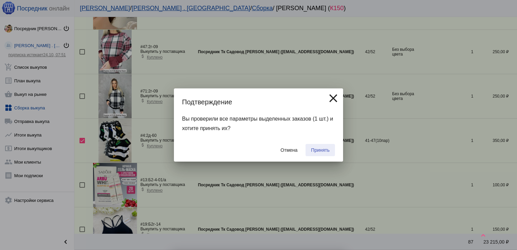
checkbox input "false"
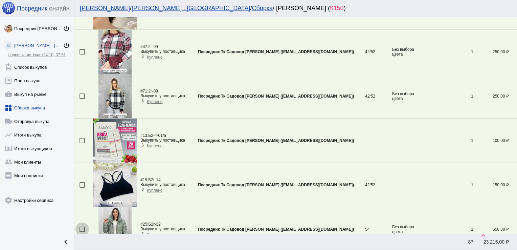
click at [83, 226] on div at bounding box center [82, 228] width 5 height 5
click at [82, 232] on input "checkbox" at bounding box center [82, 232] width 0 height 0
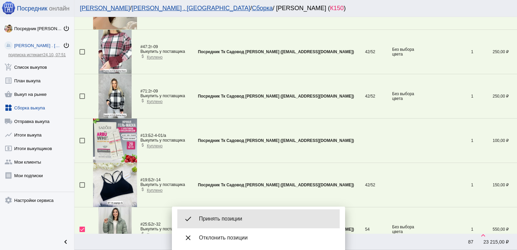
click at [214, 214] on div "done Принять позиции" at bounding box center [258, 218] width 162 height 19
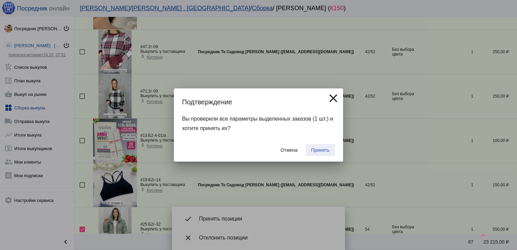
click at [316, 150] on span "Принять" at bounding box center [320, 149] width 19 height 5
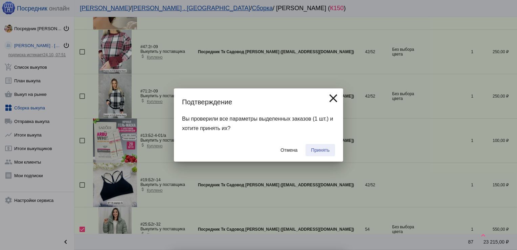
checkbox input "false"
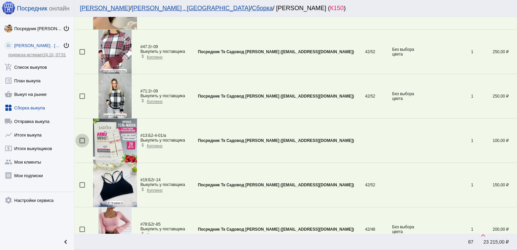
click at [81, 138] on div at bounding box center [82, 140] width 5 height 5
click at [82, 143] on input "checkbox" at bounding box center [82, 143] width 0 height 0
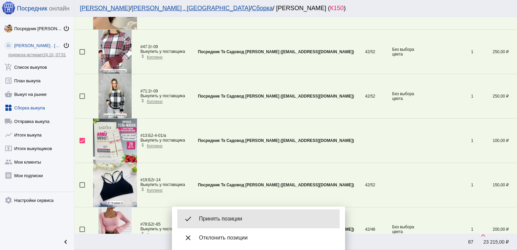
click at [222, 215] on div "done Принять позиции" at bounding box center [258, 218] width 162 height 19
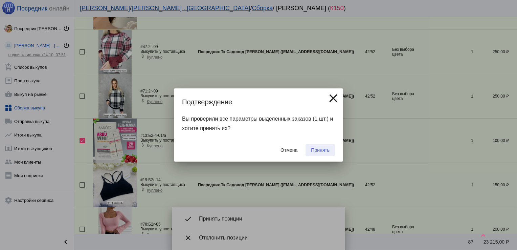
click at [315, 149] on span "Принять" at bounding box center [320, 149] width 19 height 5
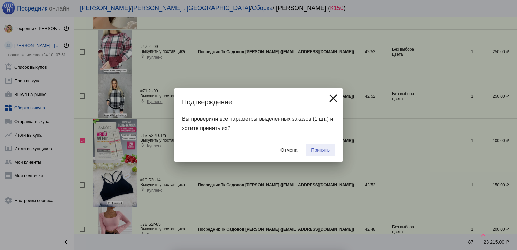
checkbox input "false"
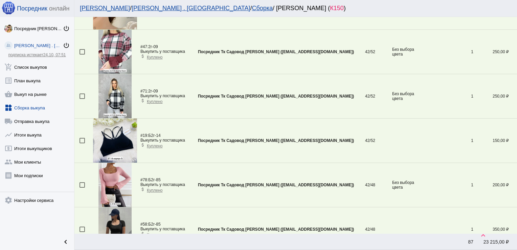
scroll to position [1175, 0]
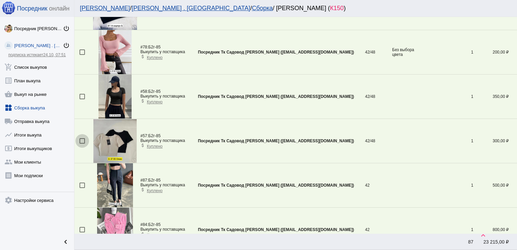
click at [82, 139] on div at bounding box center [82, 140] width 5 height 5
click at [82, 144] on input "checkbox" at bounding box center [82, 144] width 0 height 0
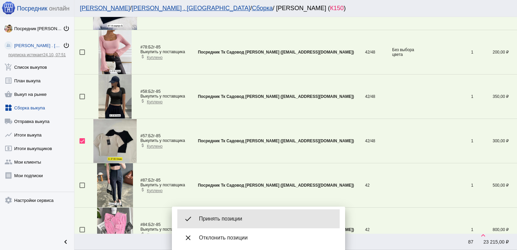
click at [227, 212] on div "done Принять позиции" at bounding box center [258, 218] width 162 height 19
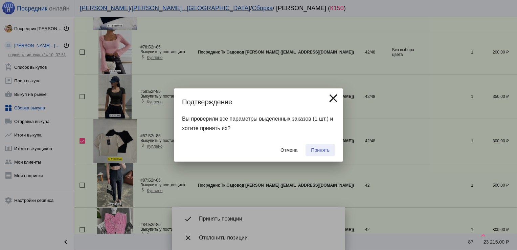
click at [318, 148] on span "Принять" at bounding box center [320, 149] width 19 height 5
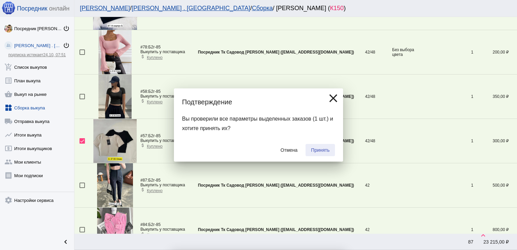
checkbox input "false"
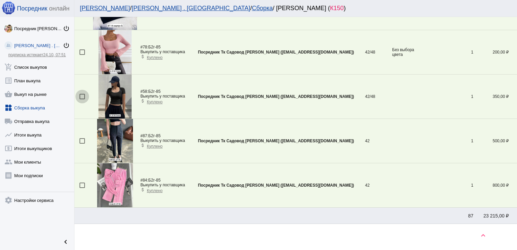
click at [80, 94] on div at bounding box center [82, 96] width 5 height 5
click at [82, 99] on input "checkbox" at bounding box center [82, 99] width 0 height 0
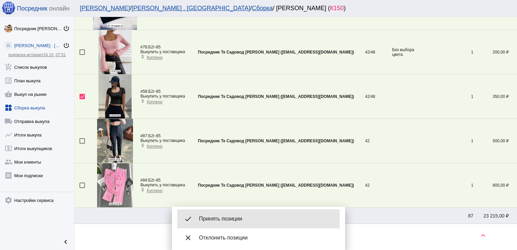
click at [240, 221] on span "Принять позиции" at bounding box center [266, 218] width 135 height 7
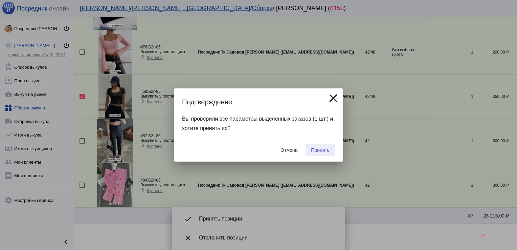
click at [323, 151] on span "Принять" at bounding box center [320, 149] width 19 height 5
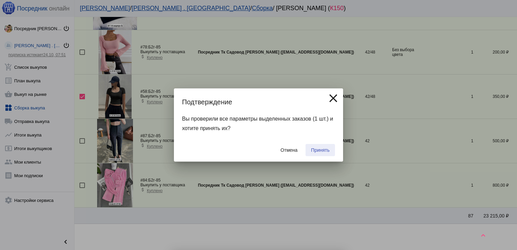
checkbox input "false"
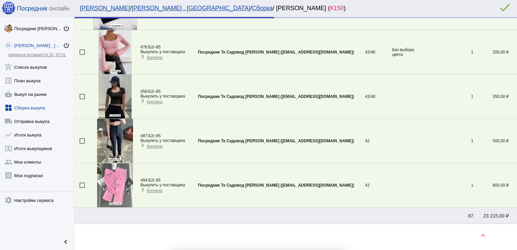
scroll to position [1154, 0]
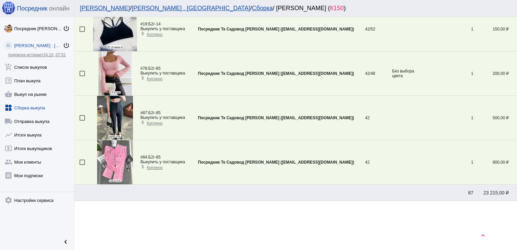
click at [81, 116] on div at bounding box center [82, 117] width 5 height 5
click at [82, 121] on input "checkbox" at bounding box center [82, 121] width 0 height 0
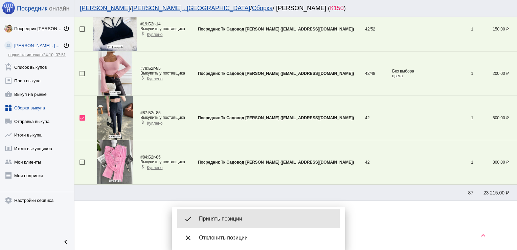
click at [220, 217] on span "Принять позиции" at bounding box center [266, 218] width 135 height 7
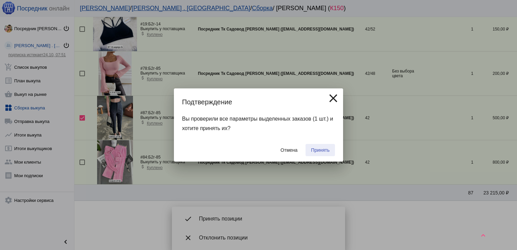
click at [321, 147] on button "Принять" at bounding box center [320, 150] width 29 height 12
checkbox input "false"
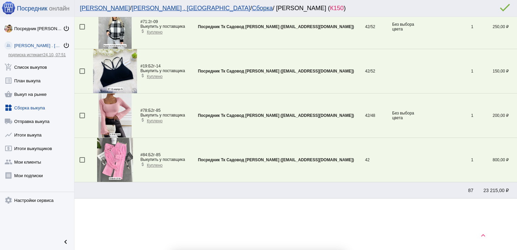
scroll to position [1109, 0]
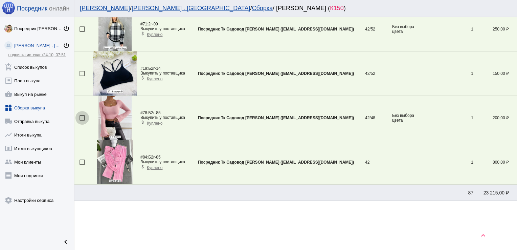
click at [83, 116] on div at bounding box center [82, 117] width 5 height 5
click at [82, 121] on input "checkbox" at bounding box center [82, 121] width 0 height 0
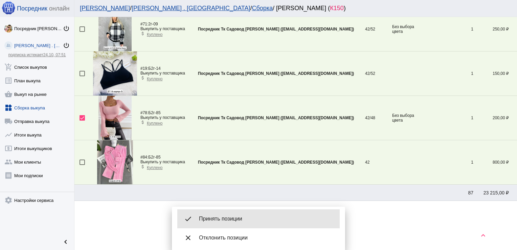
click at [230, 216] on span "Принять позиции" at bounding box center [266, 218] width 135 height 7
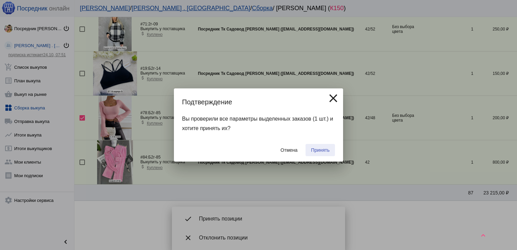
click at [325, 152] on span "Принять" at bounding box center [320, 149] width 19 height 5
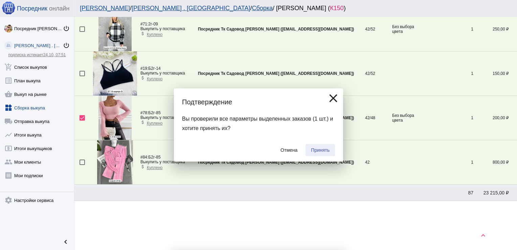
checkbox input "false"
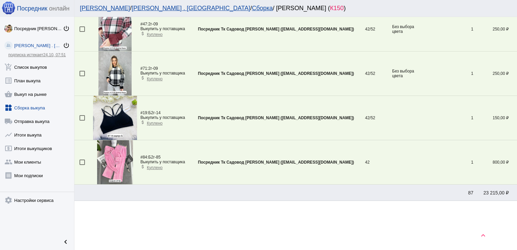
scroll to position [422, 0]
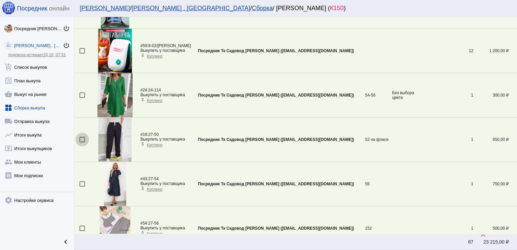
click at [81, 137] on div at bounding box center [82, 139] width 5 height 5
click at [82, 142] on input "checkbox" at bounding box center [82, 142] width 0 height 0
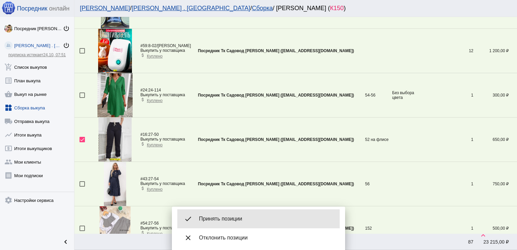
click at [224, 219] on span "Принять позиции" at bounding box center [266, 218] width 135 height 7
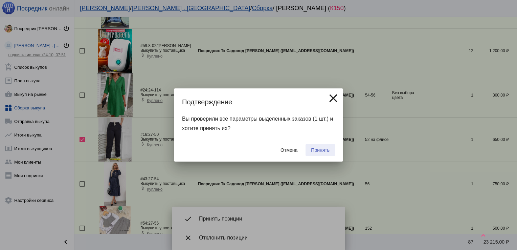
click at [326, 149] on span "Принять" at bounding box center [320, 149] width 19 height 5
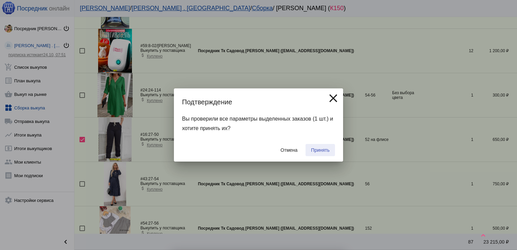
checkbox input "false"
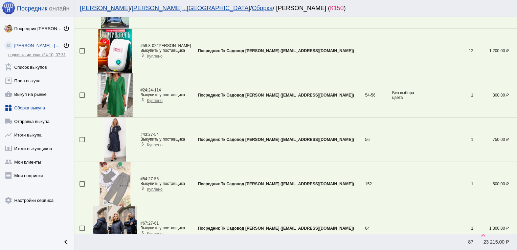
scroll to position [820, 0]
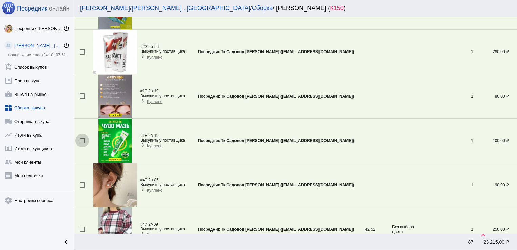
click at [84, 138] on div at bounding box center [82, 140] width 5 height 5
click at [82, 143] on input "checkbox" at bounding box center [82, 143] width 0 height 0
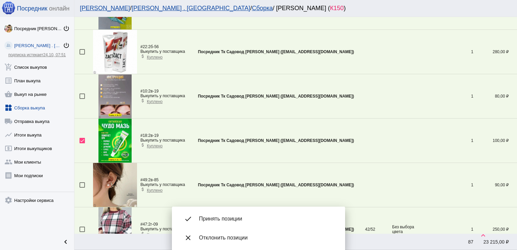
click at [229, 217] on span "Принять позиции" at bounding box center [266, 218] width 135 height 7
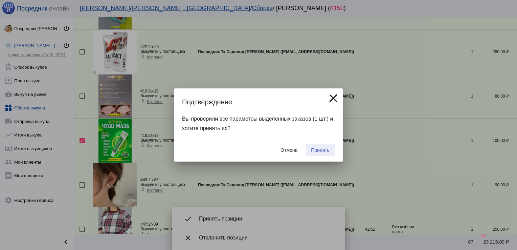
click at [318, 147] on span "Принять" at bounding box center [320, 149] width 19 height 5
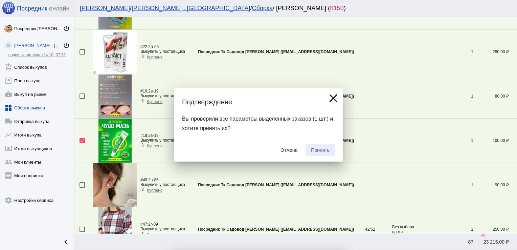
checkbox input "false"
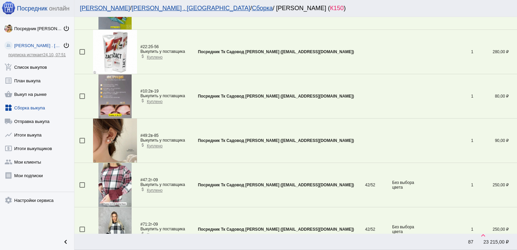
scroll to position [954, 0]
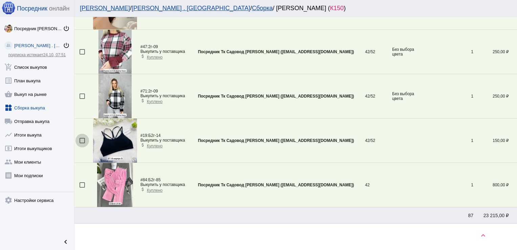
click at [83, 138] on div at bounding box center [82, 140] width 5 height 5
click at [82, 143] on input "checkbox" at bounding box center [82, 143] width 0 height 0
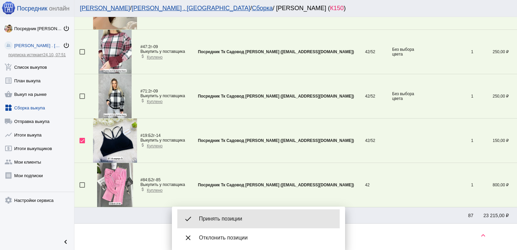
click at [236, 216] on span "Принять позиции" at bounding box center [266, 218] width 135 height 7
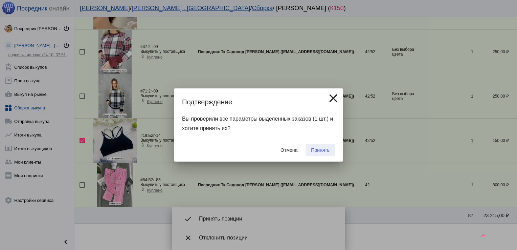
click at [320, 148] on span "Принять" at bounding box center [320, 149] width 19 height 5
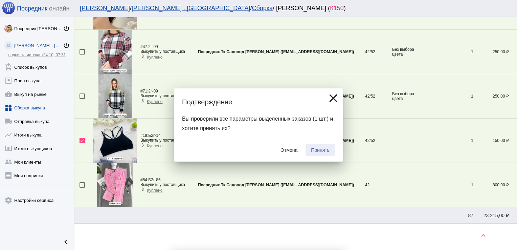
checkbox input "false"
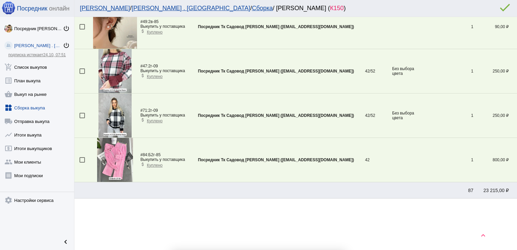
scroll to position [932, 0]
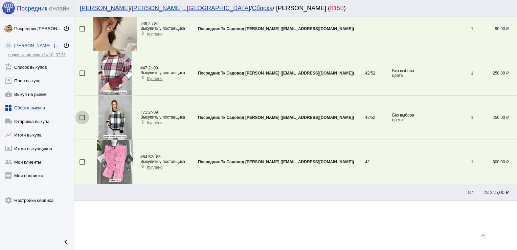
click at [83, 117] on div at bounding box center [82, 117] width 5 height 5
click at [82, 120] on input "checkbox" at bounding box center [82, 120] width 0 height 0
checkbox input "true"
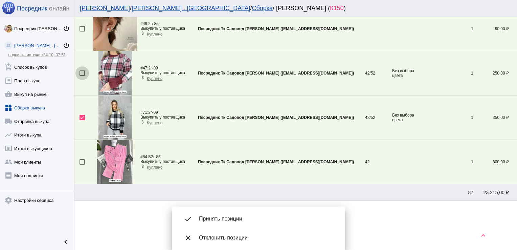
click at [83, 72] on div at bounding box center [82, 72] width 5 height 5
click at [82, 76] on input "checkbox" at bounding box center [82, 76] width 0 height 0
checkbox input "true"
click at [84, 161] on div at bounding box center [82, 161] width 5 height 5
click at [82, 165] on input "checkbox" at bounding box center [82, 165] width 0 height 0
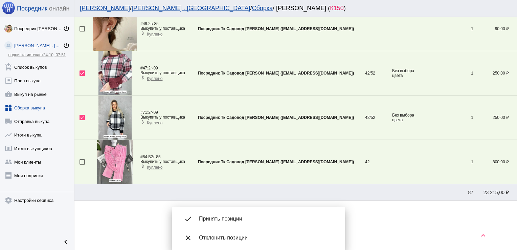
checkbox input "true"
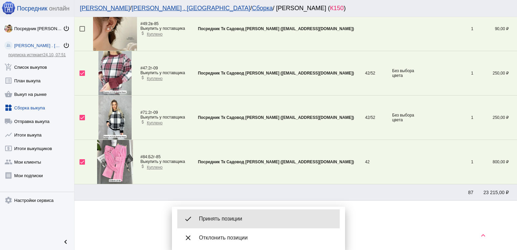
click at [229, 222] on span "Принять позиции" at bounding box center [266, 218] width 135 height 7
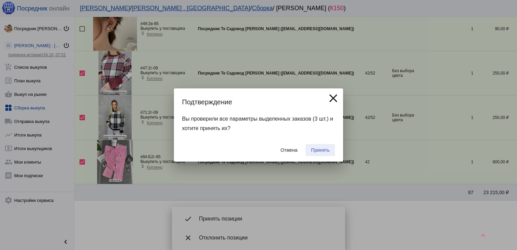
click at [320, 148] on span "Принять" at bounding box center [320, 149] width 19 height 5
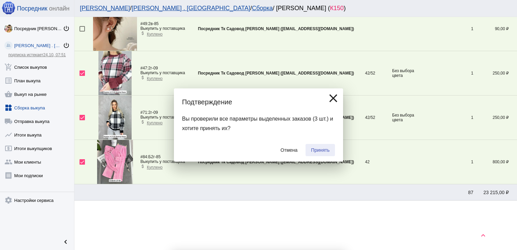
checkbox input "false"
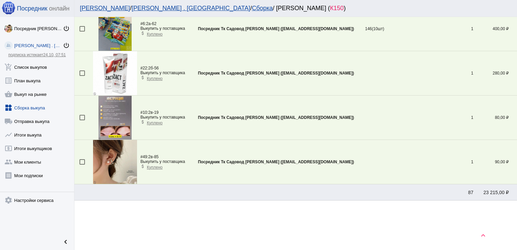
scroll to position [511, 0]
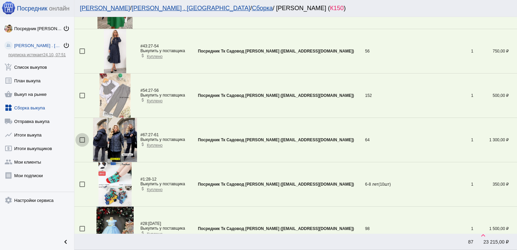
click at [83, 138] on div at bounding box center [82, 139] width 5 height 5
click at [82, 143] on input "checkbox" at bounding box center [82, 143] width 0 height 0
checkbox input "true"
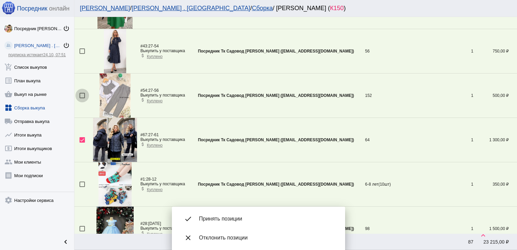
click at [82, 93] on div at bounding box center [82, 95] width 5 height 5
click at [82, 98] on input "checkbox" at bounding box center [82, 98] width 0 height 0
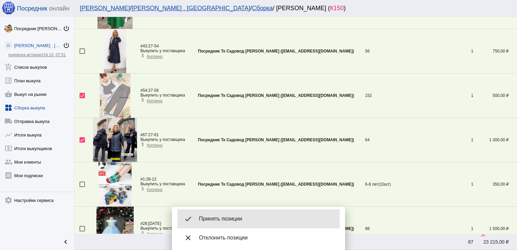
click at [220, 219] on span "Принять позиции" at bounding box center [266, 218] width 135 height 7
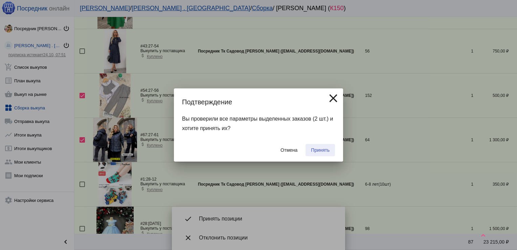
click at [320, 149] on span "Принять" at bounding box center [320, 149] width 19 height 5
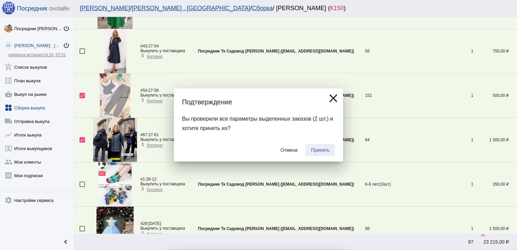
checkbox input "false"
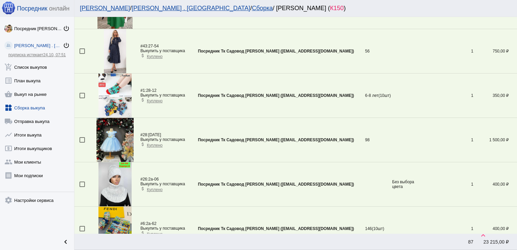
click at [81, 139] on div at bounding box center [82, 139] width 5 height 5
click at [82, 143] on input "checkbox" at bounding box center [82, 143] width 0 height 0
checkbox input "true"
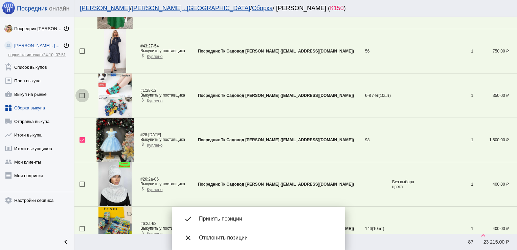
click at [80, 94] on div at bounding box center [82, 95] width 5 height 5
click at [82, 98] on input "checkbox" at bounding box center [82, 98] width 0 height 0
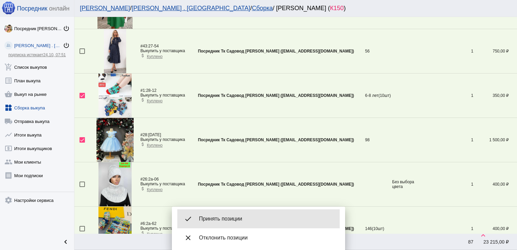
click at [224, 211] on div "done Принять позиции" at bounding box center [258, 218] width 162 height 19
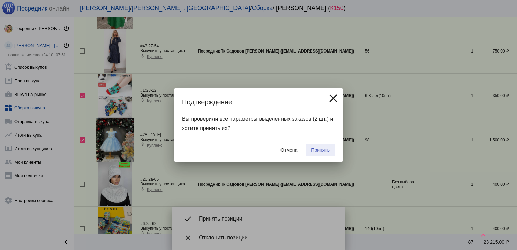
click at [315, 148] on span "Принять" at bounding box center [320, 149] width 19 height 5
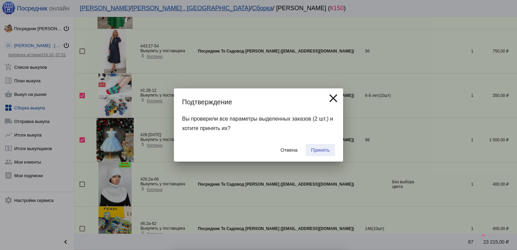
checkbox input "false"
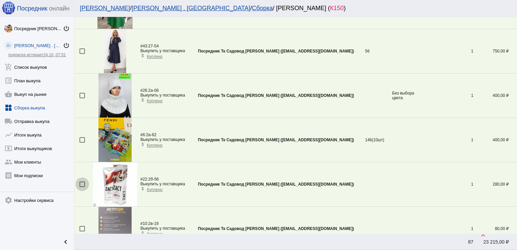
click at [82, 183] on div at bounding box center [82, 183] width 5 height 5
click at [82, 187] on input "checkbox" at bounding box center [82, 187] width 0 height 0
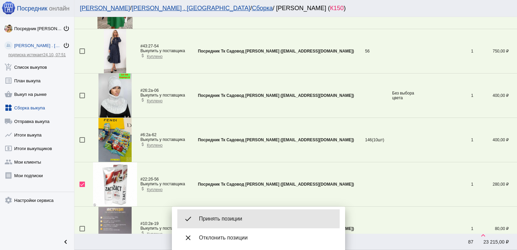
click at [214, 217] on span "Принять позиции" at bounding box center [266, 218] width 135 height 7
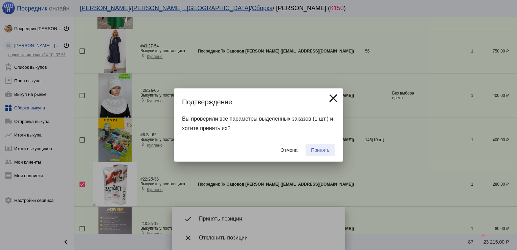
click at [321, 147] on span "Принять" at bounding box center [320, 149] width 19 height 5
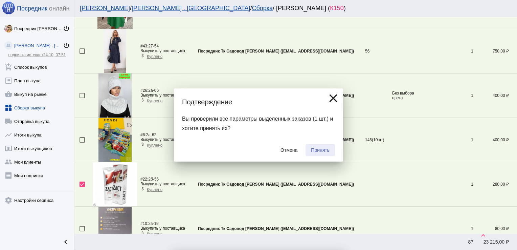
checkbox input "false"
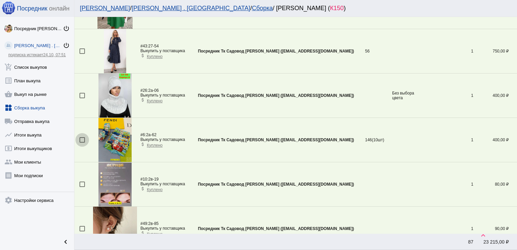
click at [80, 137] on div at bounding box center [82, 139] width 5 height 5
click at [82, 143] on input "checkbox" at bounding box center [82, 143] width 0 height 0
checkbox input "true"
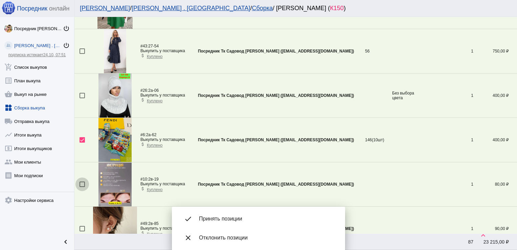
click at [81, 182] on div at bounding box center [82, 183] width 5 height 5
click at [82, 187] on input "checkbox" at bounding box center [82, 187] width 0 height 0
checkbox input "true"
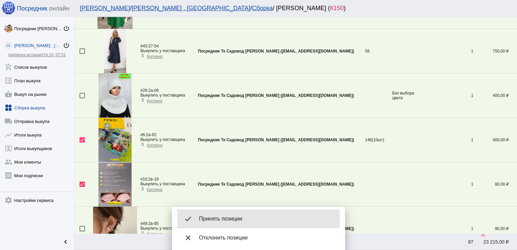
click at [218, 212] on div "done Принять позиции" at bounding box center [258, 218] width 162 height 19
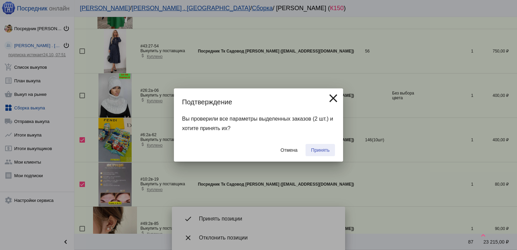
click at [326, 150] on span "Принять" at bounding box center [320, 149] width 19 height 5
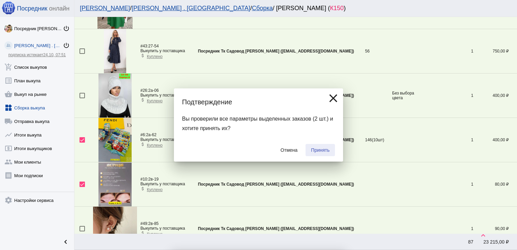
checkbox input "false"
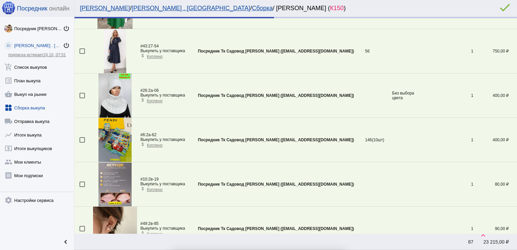
scroll to position [489, 0]
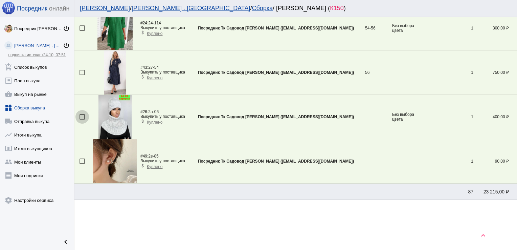
click at [83, 114] on div at bounding box center [82, 116] width 5 height 5
click at [82, 119] on input "checkbox" at bounding box center [82, 119] width 0 height 0
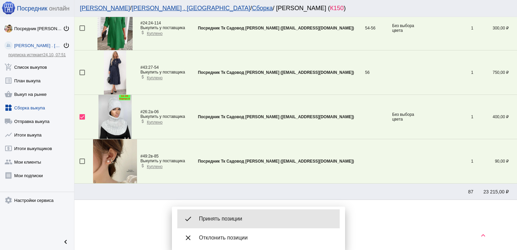
click at [252, 215] on div "done Принять позиции" at bounding box center [258, 218] width 162 height 19
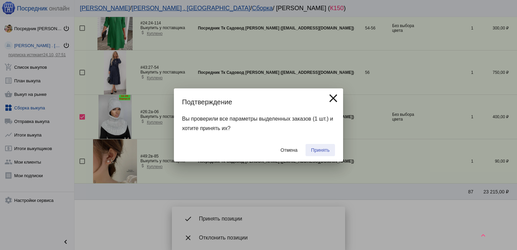
click at [315, 148] on span "Принять" at bounding box center [320, 149] width 19 height 5
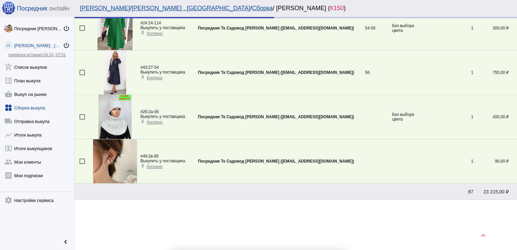
checkbox input "false"
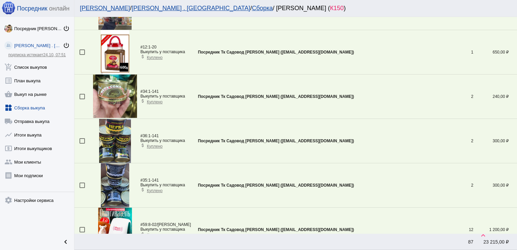
scroll to position [445, 0]
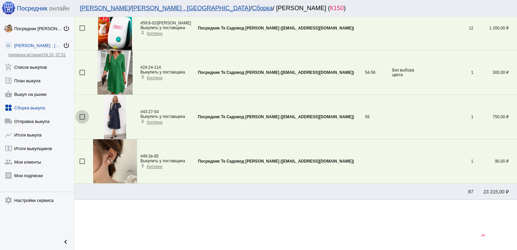
click at [81, 115] on div at bounding box center [82, 116] width 5 height 5
click at [82, 119] on input "checkbox" at bounding box center [82, 119] width 0 height 0
checkbox input "true"
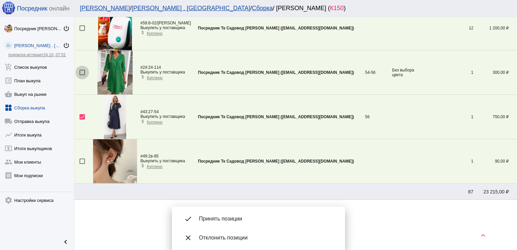
click at [81, 72] on div at bounding box center [82, 72] width 5 height 5
click at [82, 75] on input "checkbox" at bounding box center [82, 75] width 0 height 0
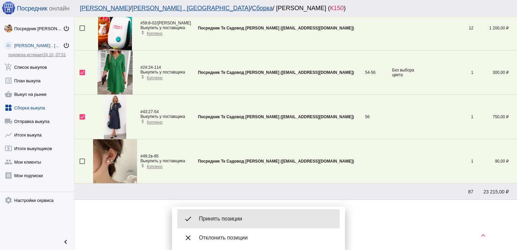
click at [236, 216] on span "Принять позиции" at bounding box center [266, 218] width 135 height 7
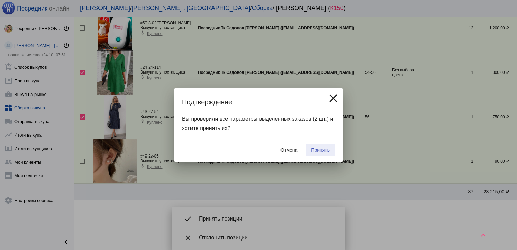
click at [328, 149] on span "Принять" at bounding box center [320, 149] width 19 height 5
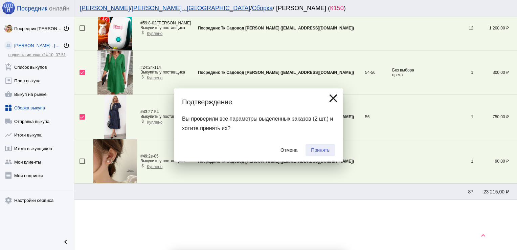
checkbox input "false"
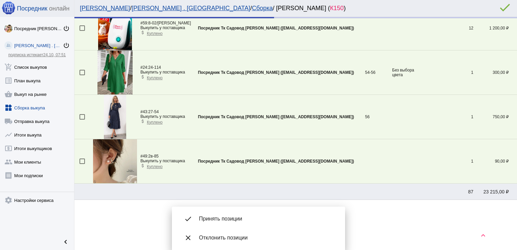
scroll to position [356, 0]
